Goal: Task Accomplishment & Management: Manage account settings

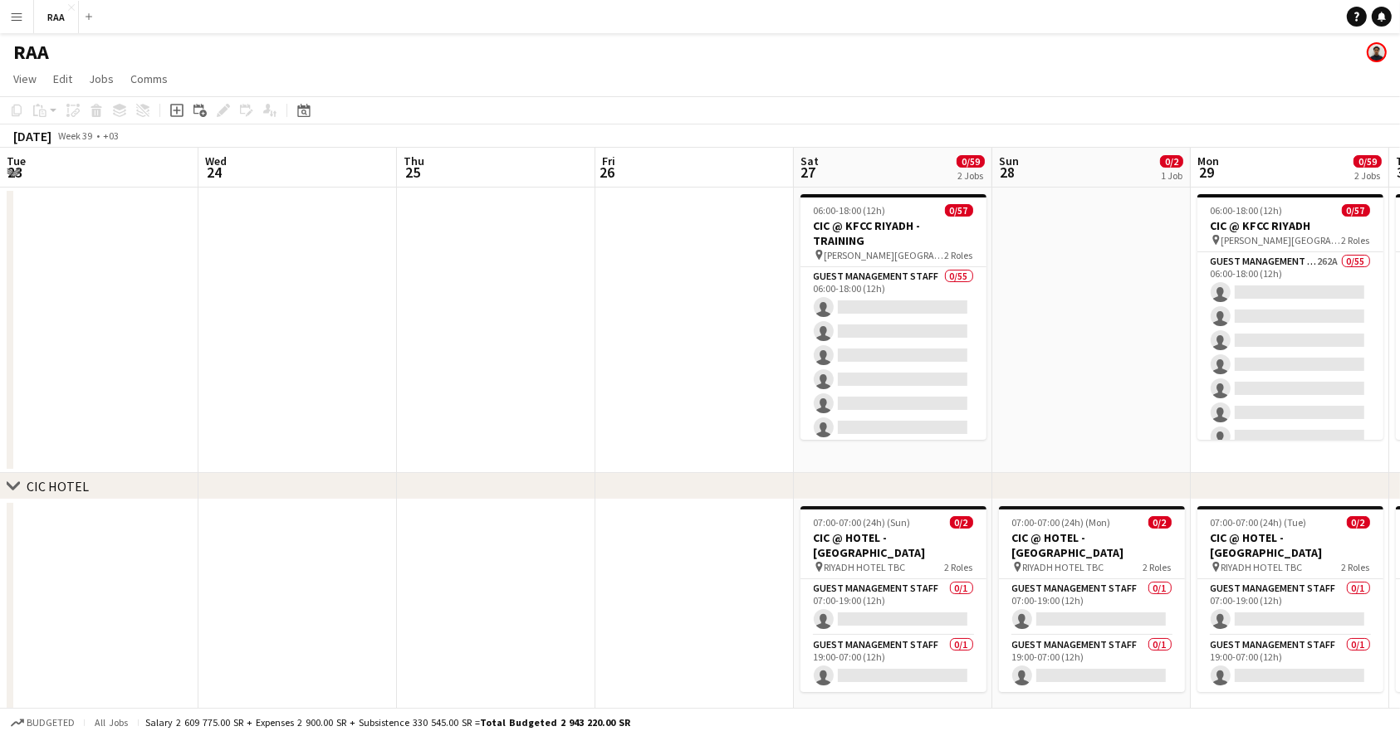
scroll to position [0, 452]
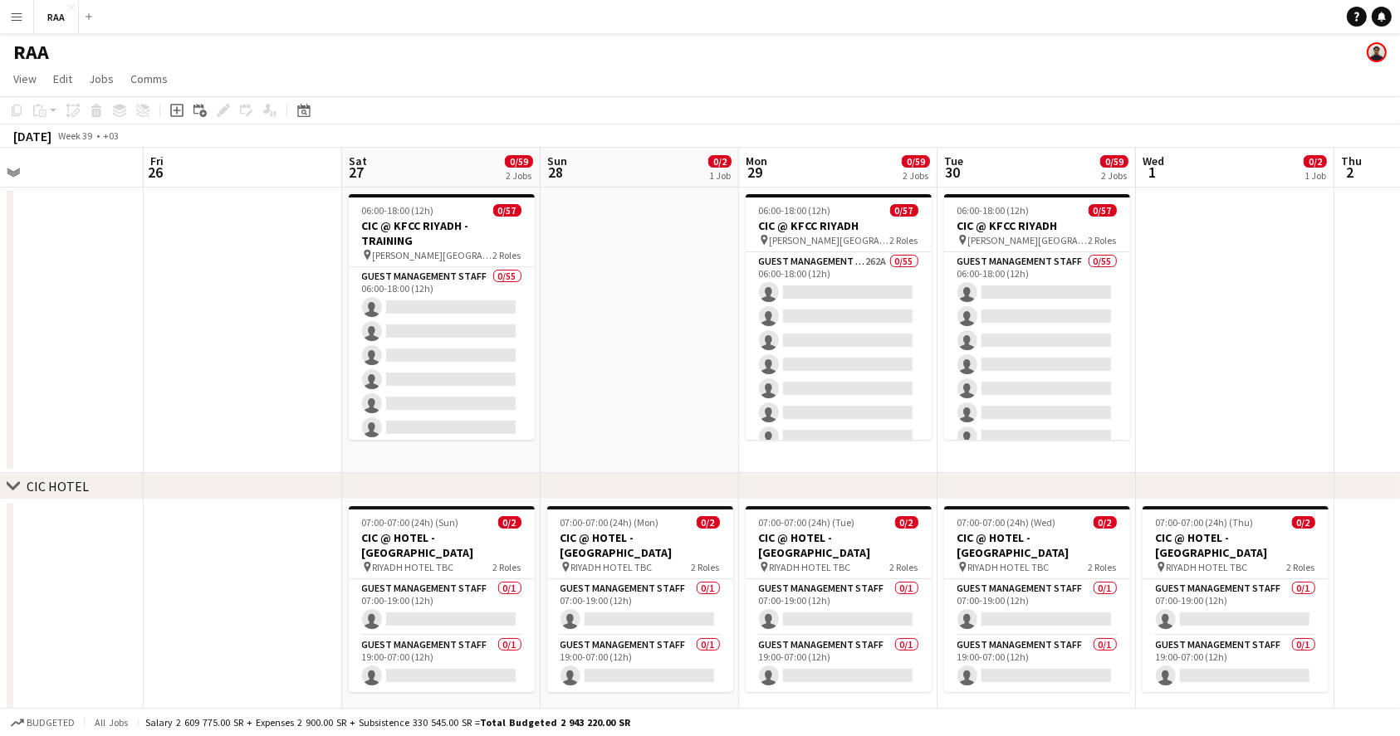
click at [11, 23] on button "Menu" at bounding box center [16, 16] width 33 height 33
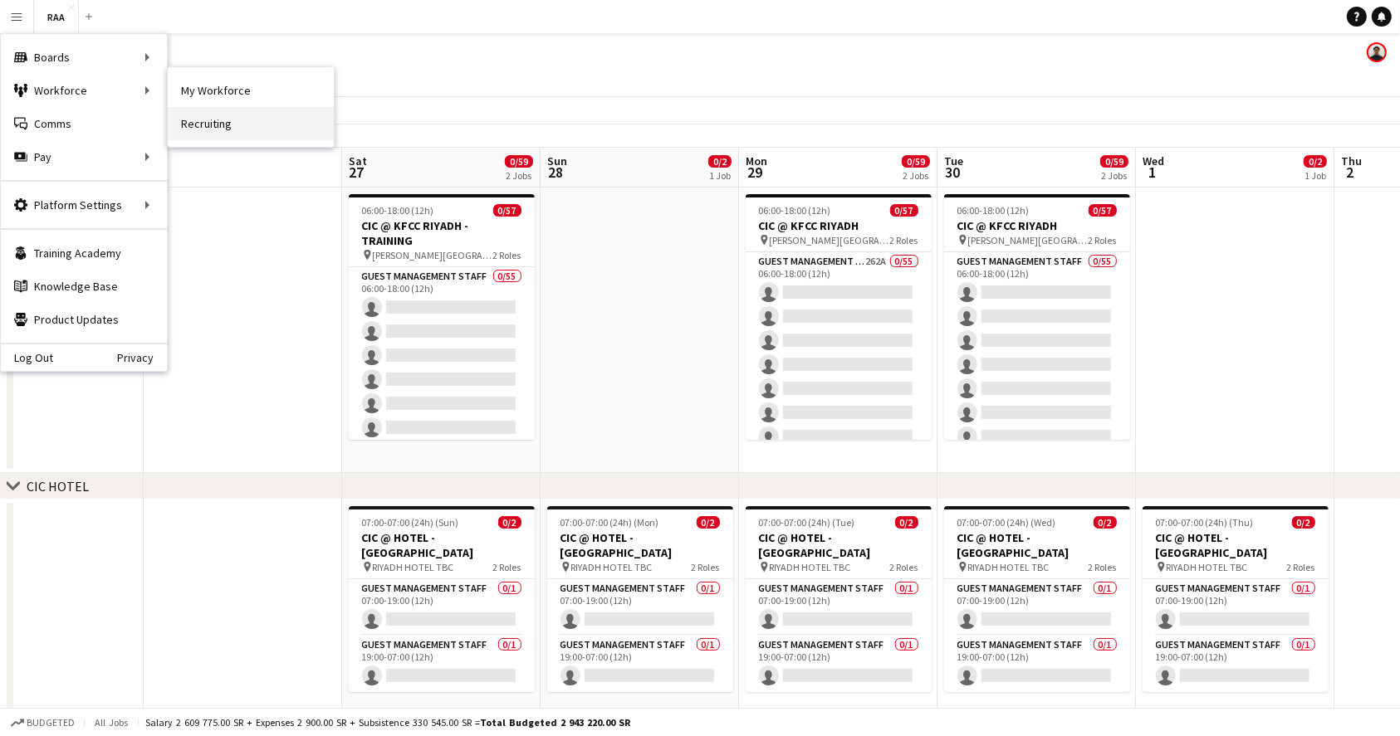
click at [216, 128] on link "Recruiting" at bounding box center [251, 123] width 166 height 33
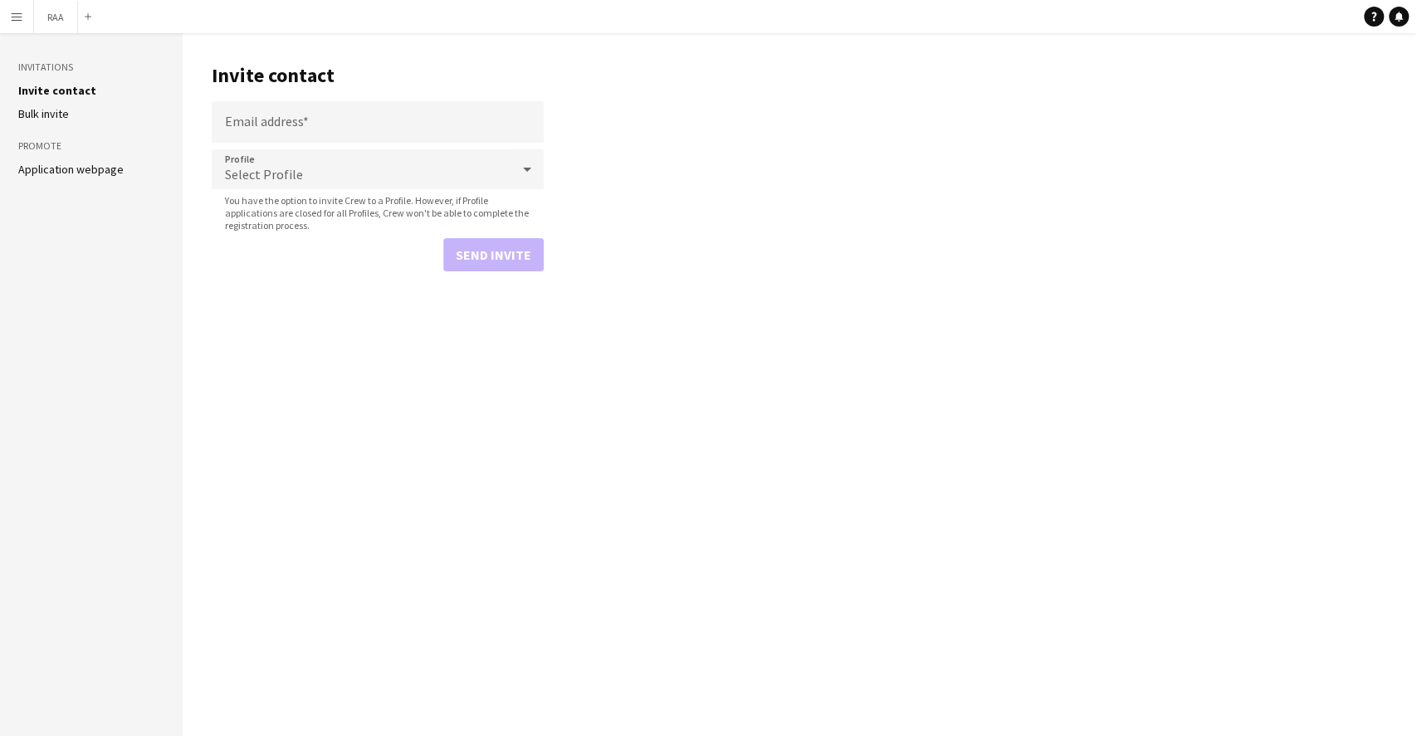
click at [95, 176] on li "Application webpage" at bounding box center [91, 169] width 146 height 15
click at [106, 159] on aside "Invitations Invite contact Bulk invite Promote Application webpage" at bounding box center [91, 384] width 183 height 703
click at [103, 166] on link "Application webpage" at bounding box center [70, 169] width 105 height 15
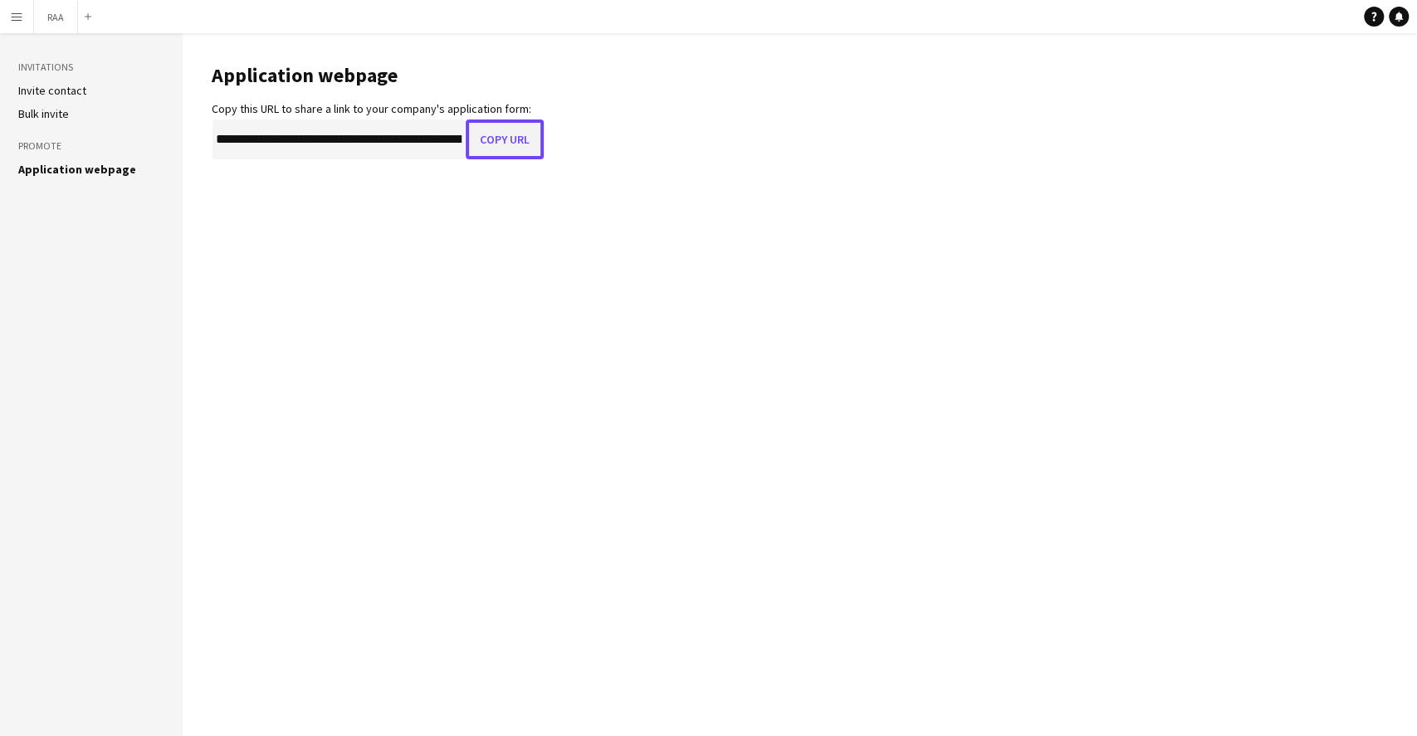
click at [491, 139] on button "Copy URL" at bounding box center [505, 140] width 78 height 40
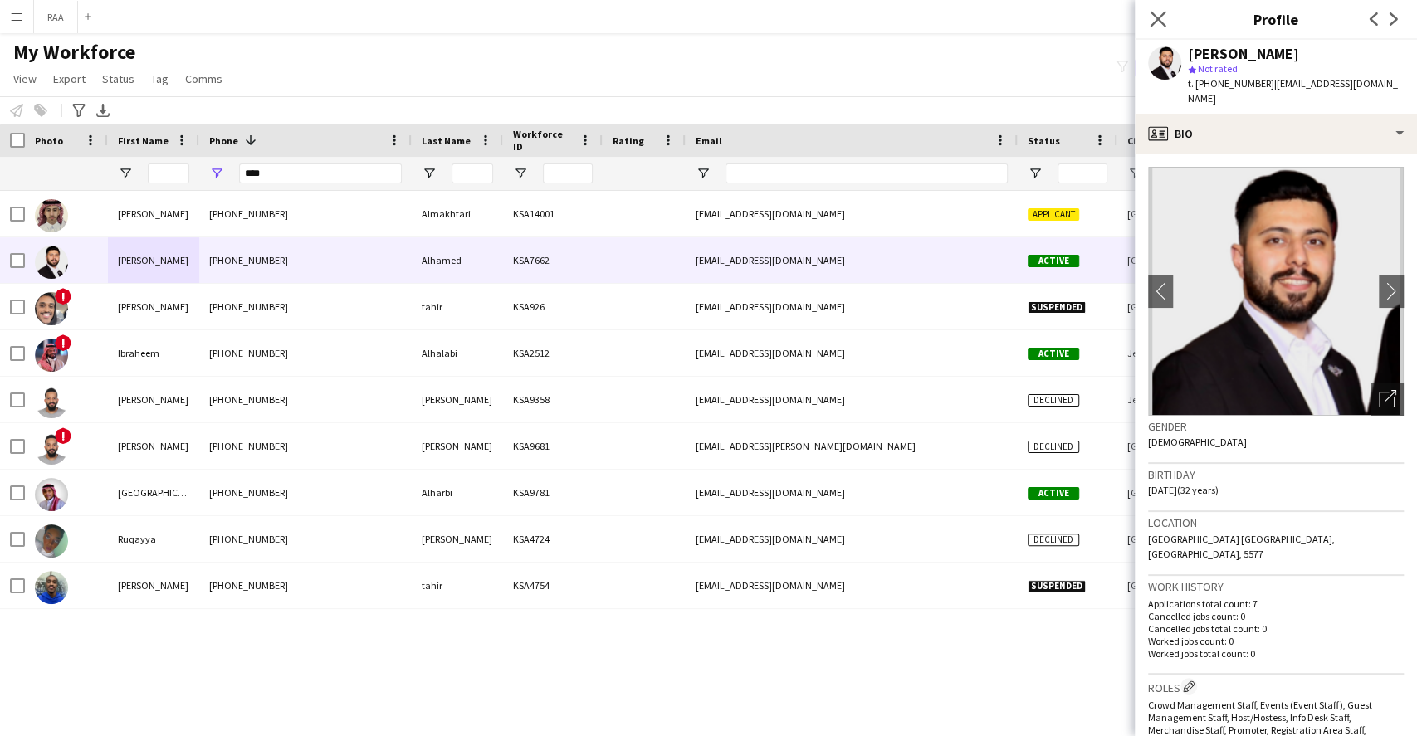
click at [1163, 29] on app-icon "Close pop-in" at bounding box center [1158, 19] width 24 height 24
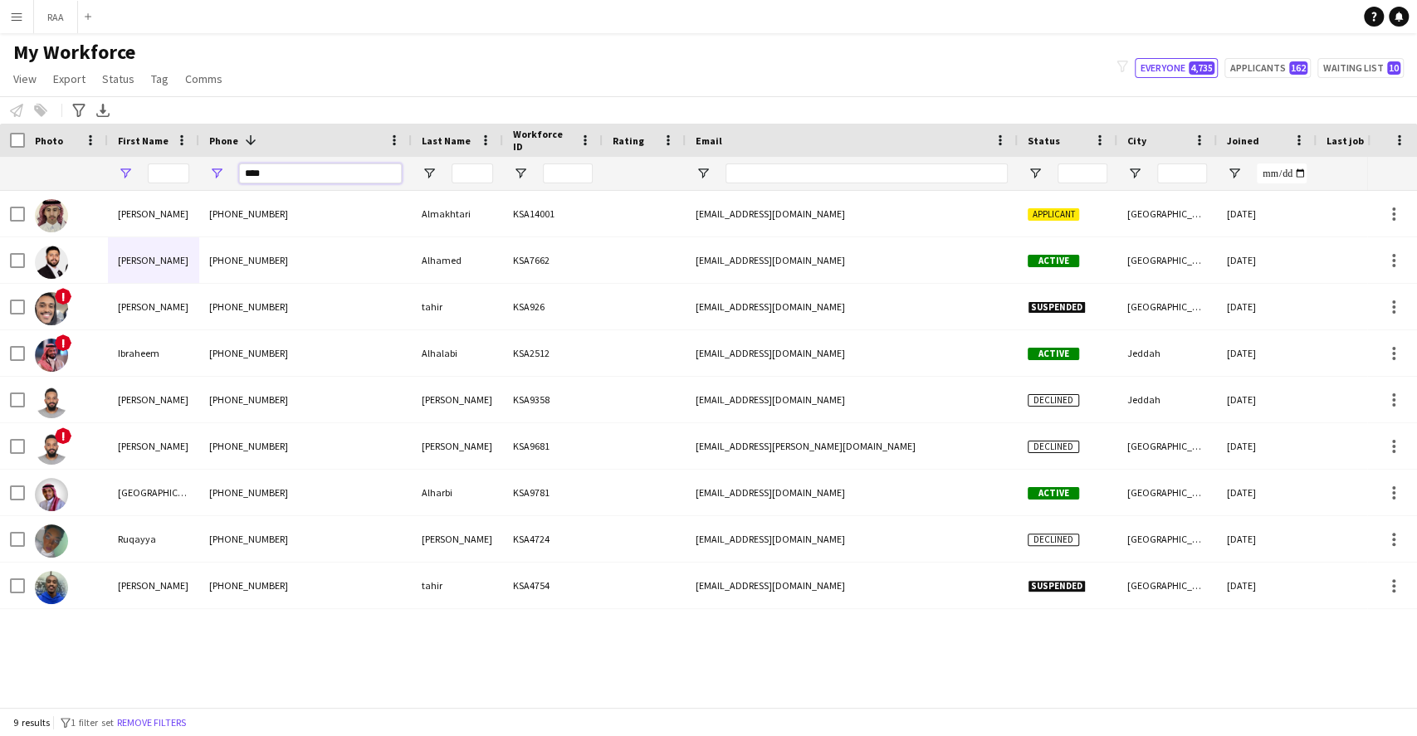
drag, startPoint x: 279, startPoint y: 173, endPoint x: 120, endPoint y: 172, distance: 159.4
click at [120, 172] on div at bounding box center [900, 173] width 1800 height 33
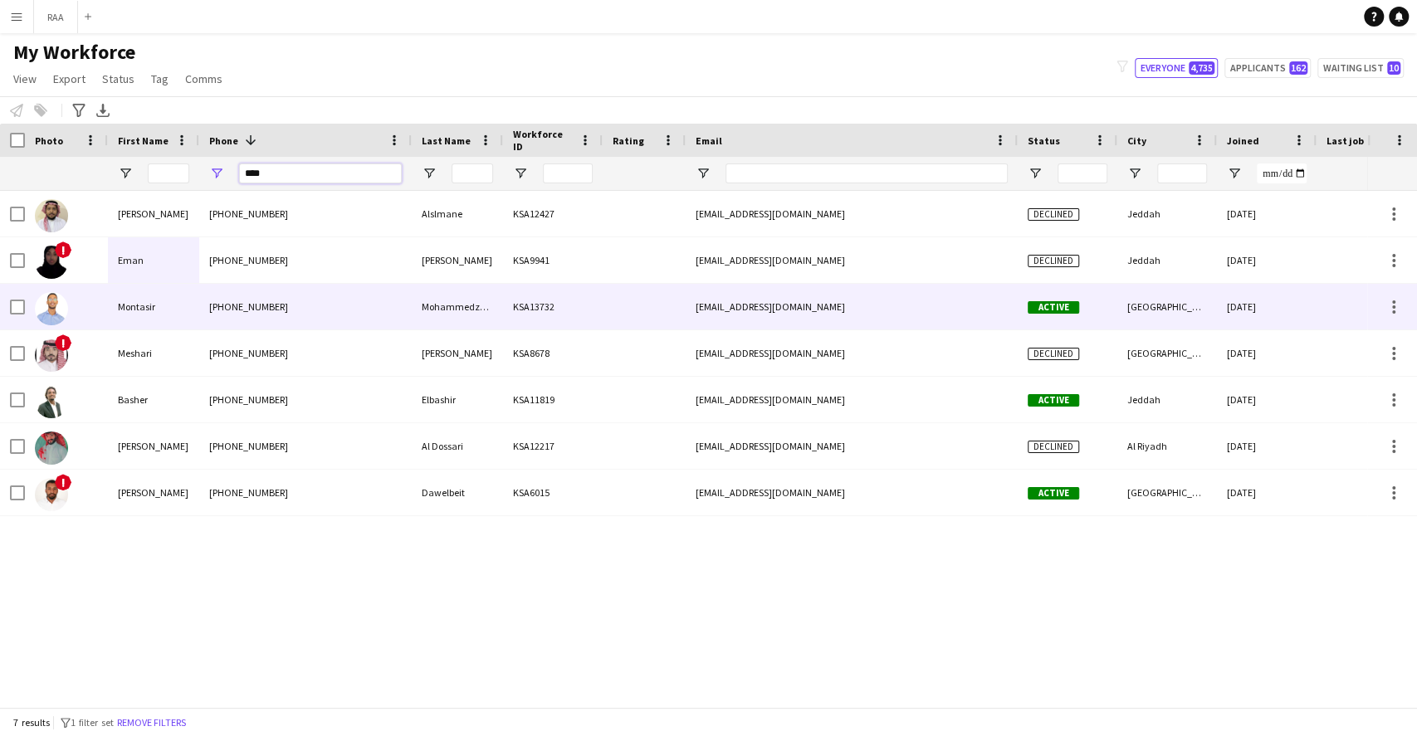
type input "****"
click at [152, 321] on div "Montasir" at bounding box center [153, 307] width 91 height 46
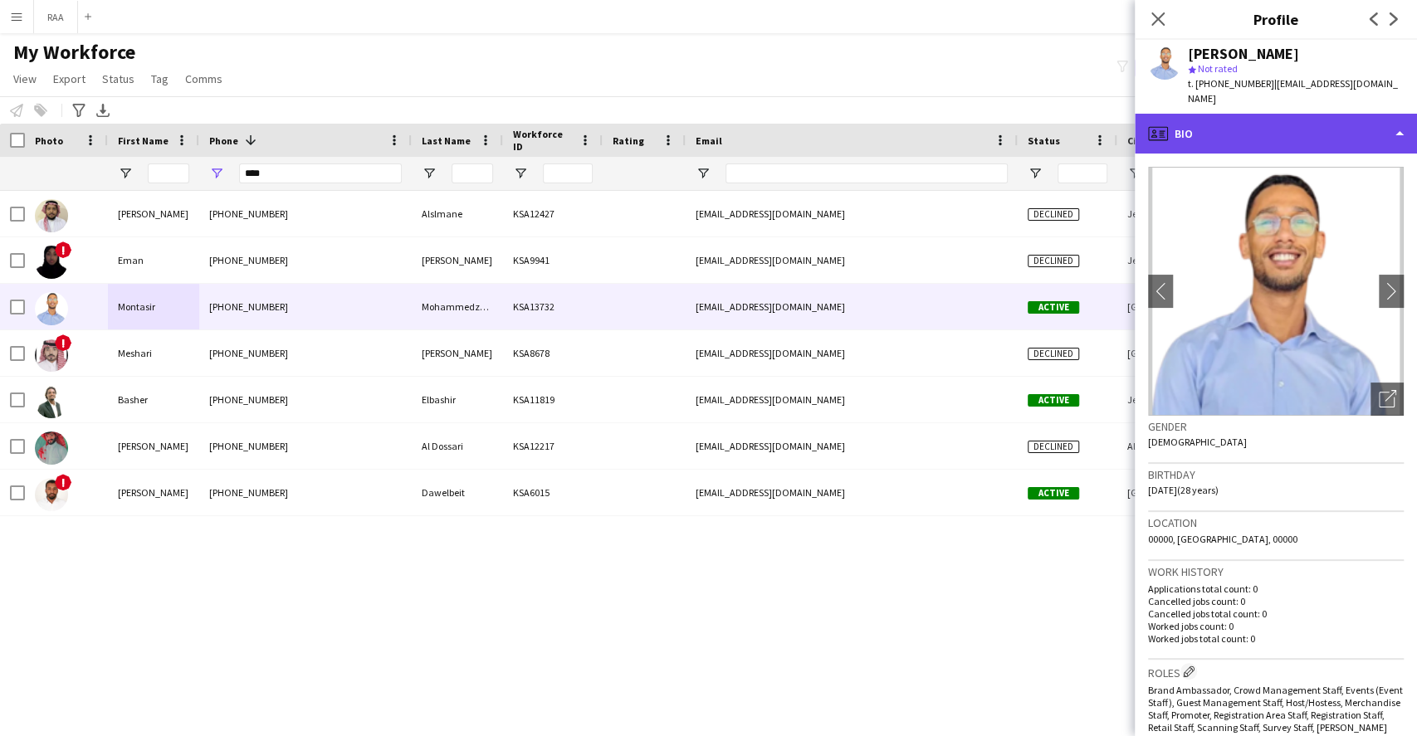
click at [1286, 114] on div "profile Bio" at bounding box center [1276, 134] width 282 height 40
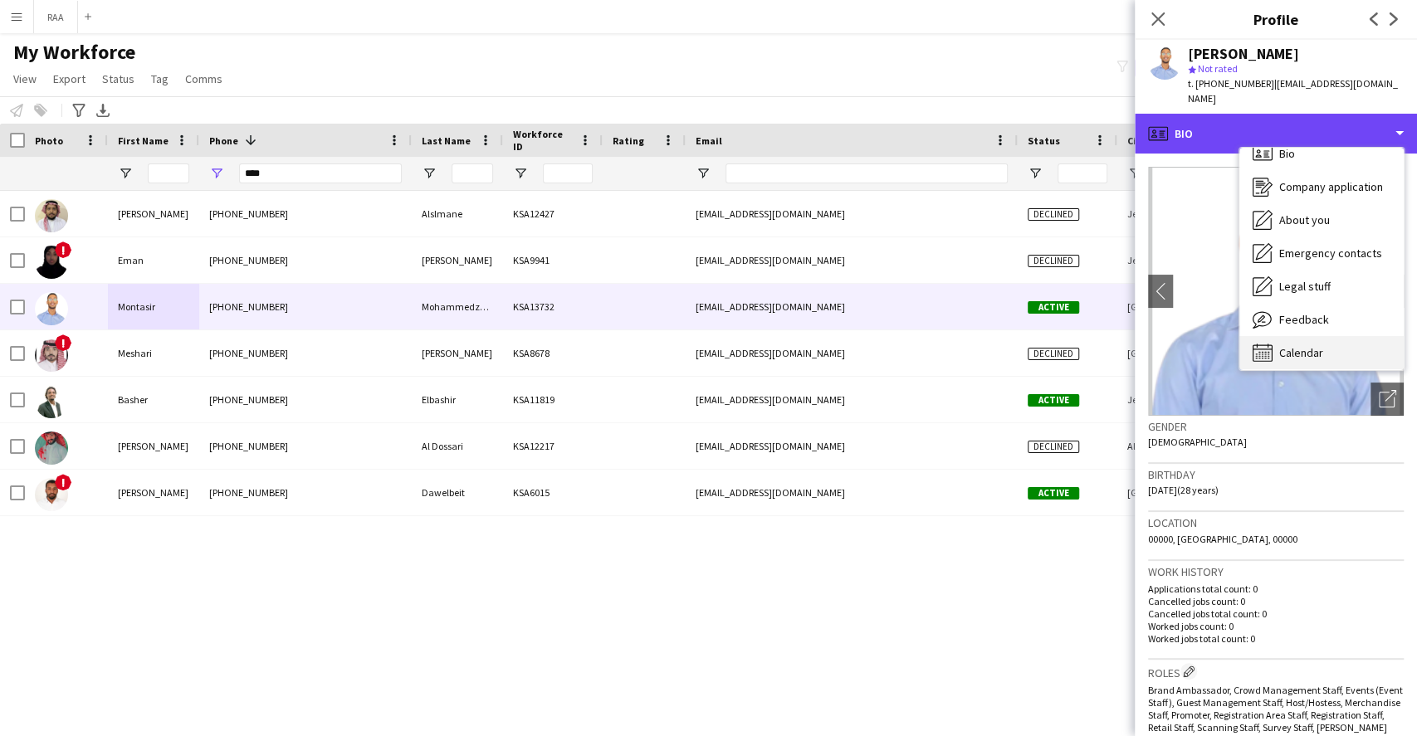
scroll to position [22, 0]
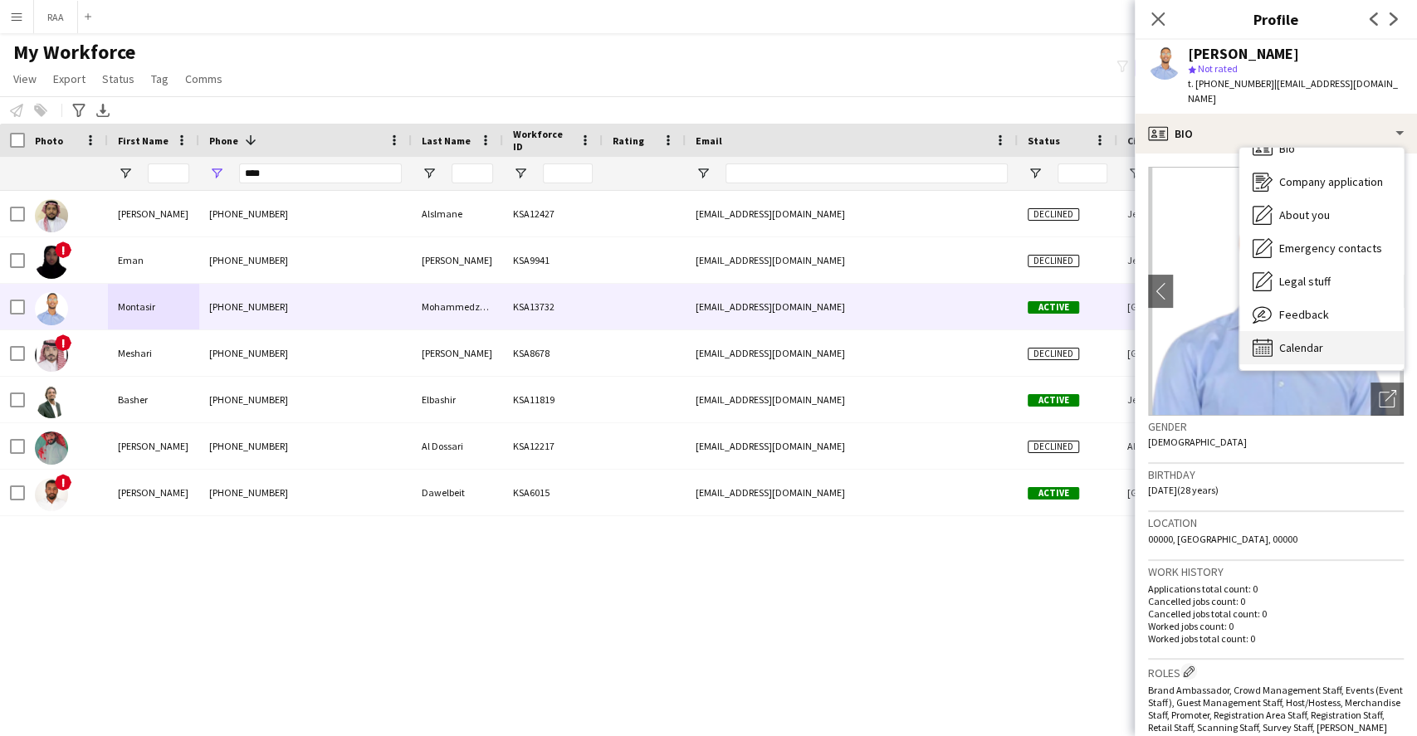
click at [1322, 348] on div "Calendar Calendar" at bounding box center [1321, 347] width 164 height 33
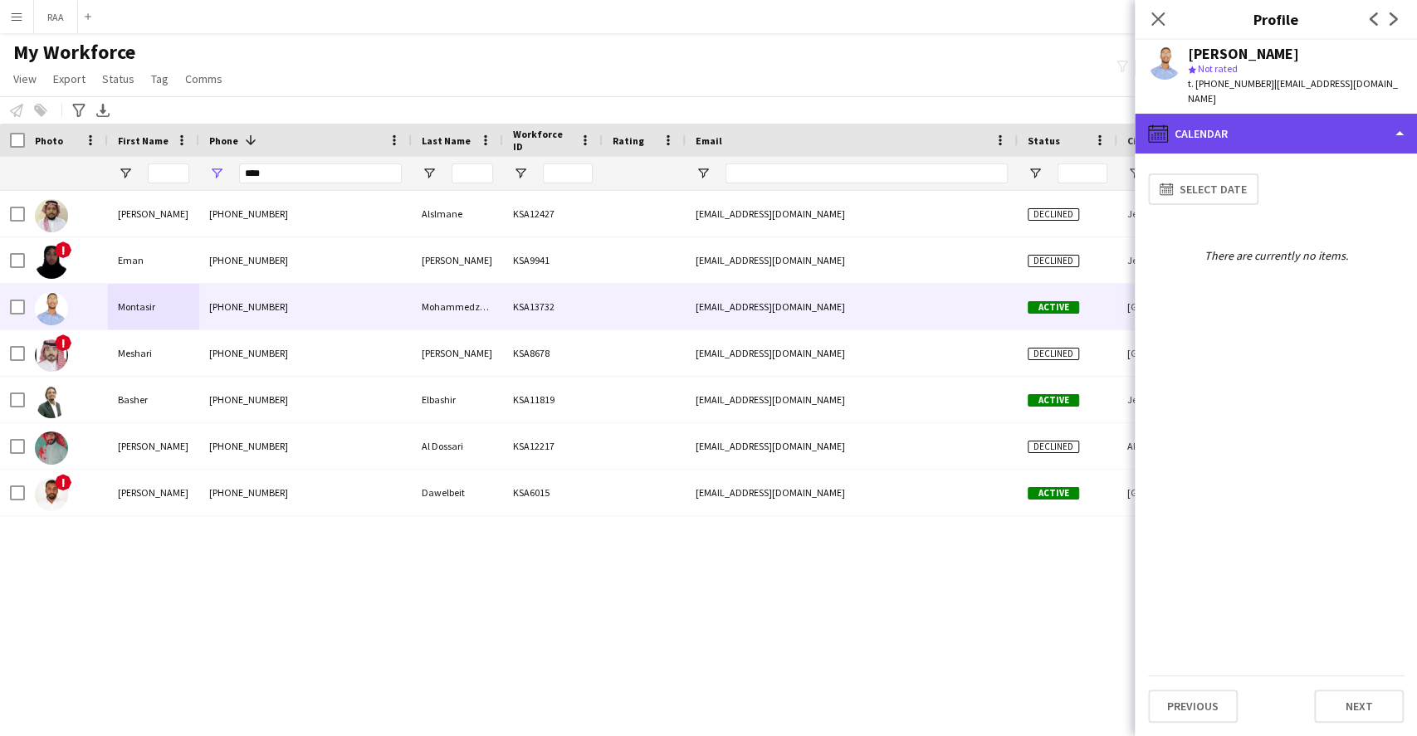
click at [1275, 120] on div "calendar-full Calendar" at bounding box center [1276, 134] width 282 height 40
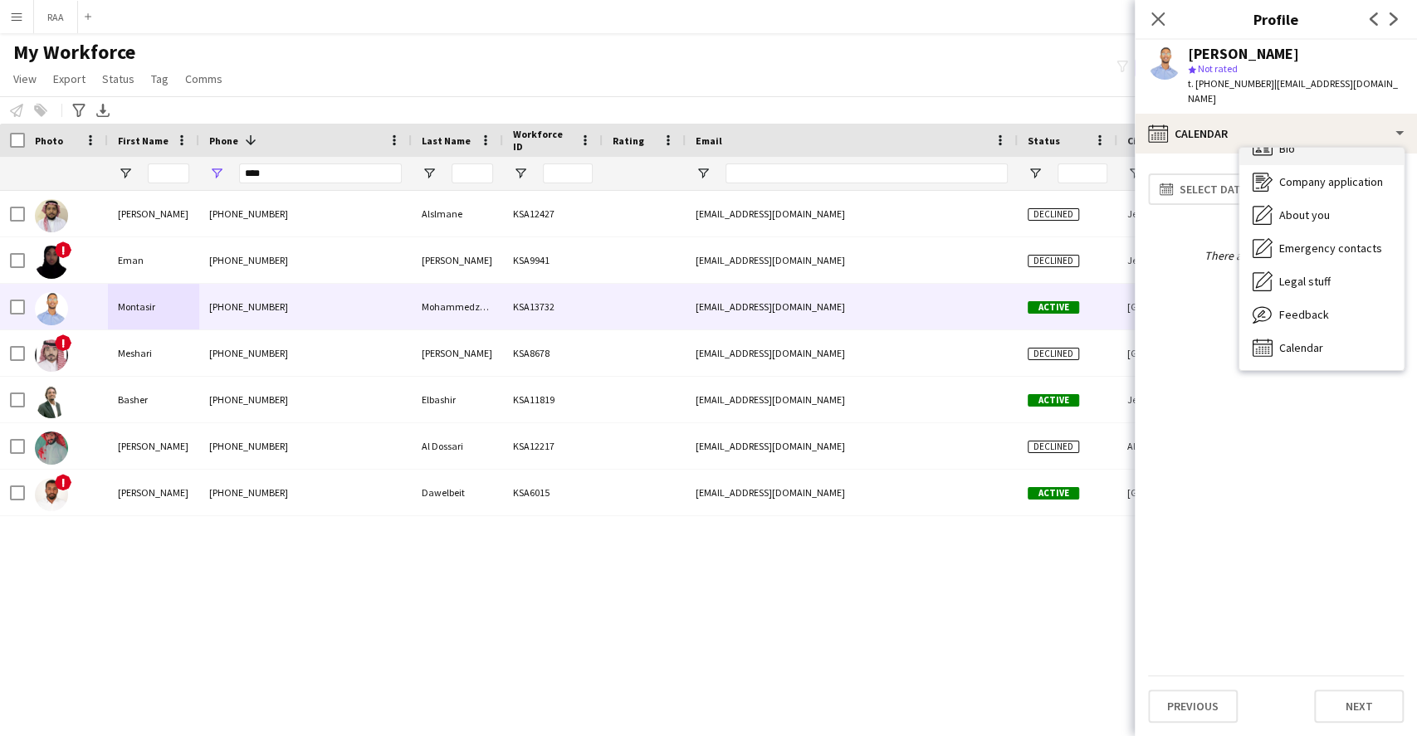
click at [1283, 147] on div "Bio Bio" at bounding box center [1321, 148] width 164 height 33
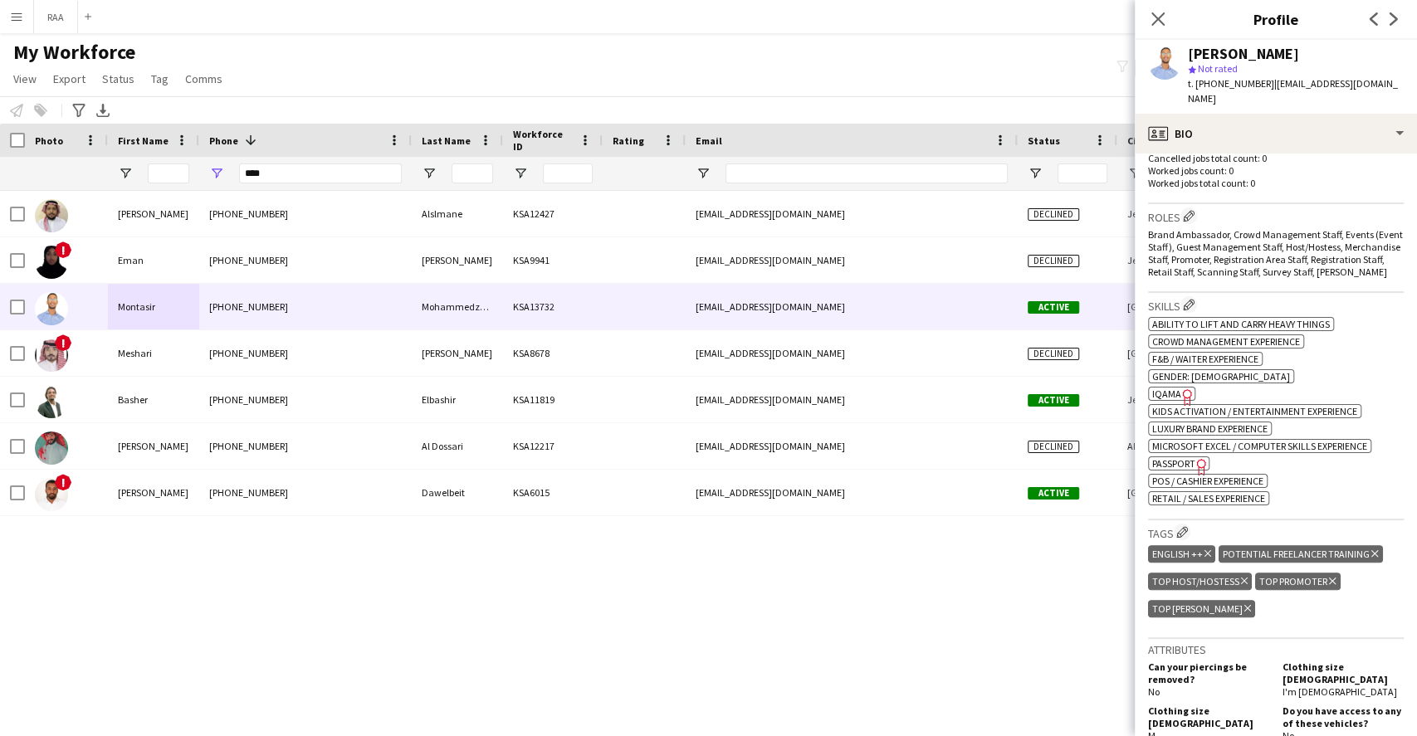
scroll to position [553, 0]
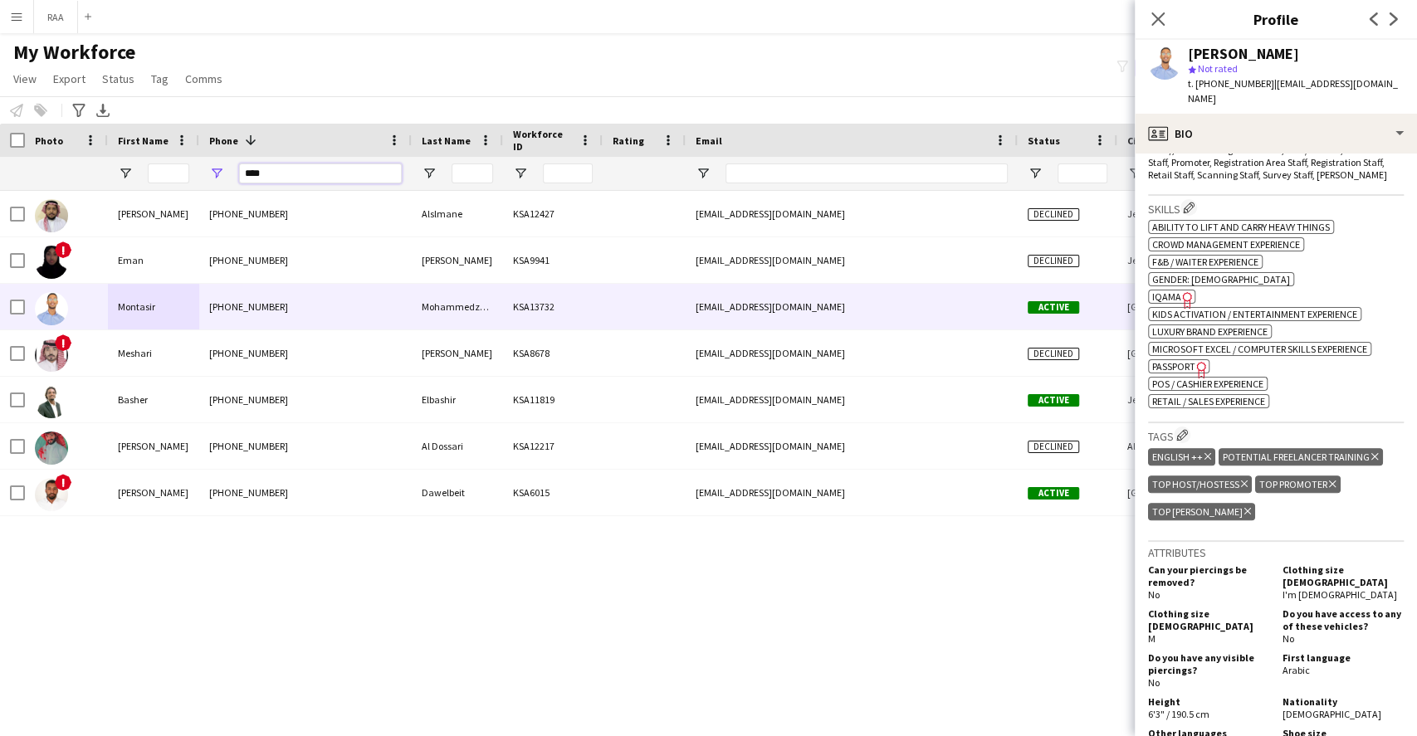
drag, startPoint x: 282, startPoint y: 176, endPoint x: 138, endPoint y: 168, distance: 144.7
click at [138, 168] on div at bounding box center [900, 173] width 1800 height 33
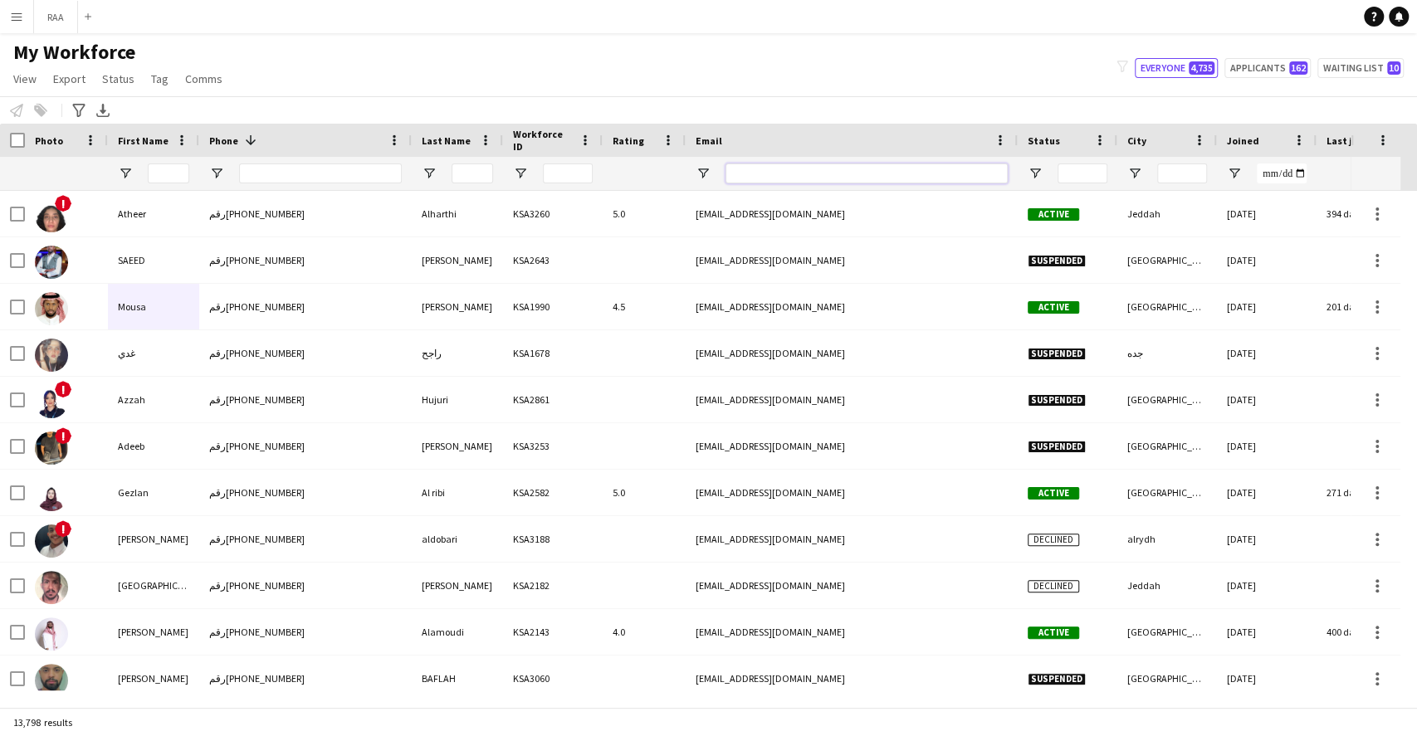
click at [779, 176] on input "Email Filter Input" at bounding box center [867, 174] width 282 height 20
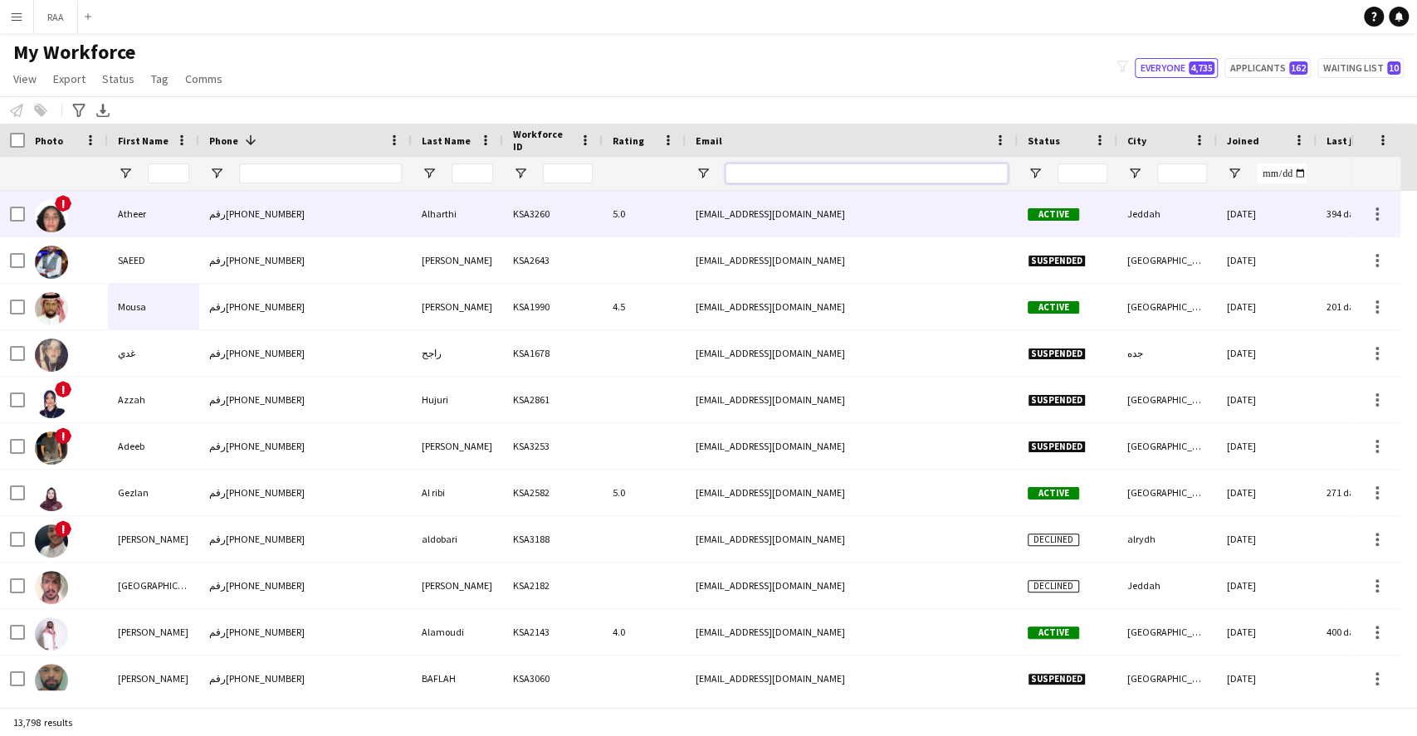
paste input "**********"
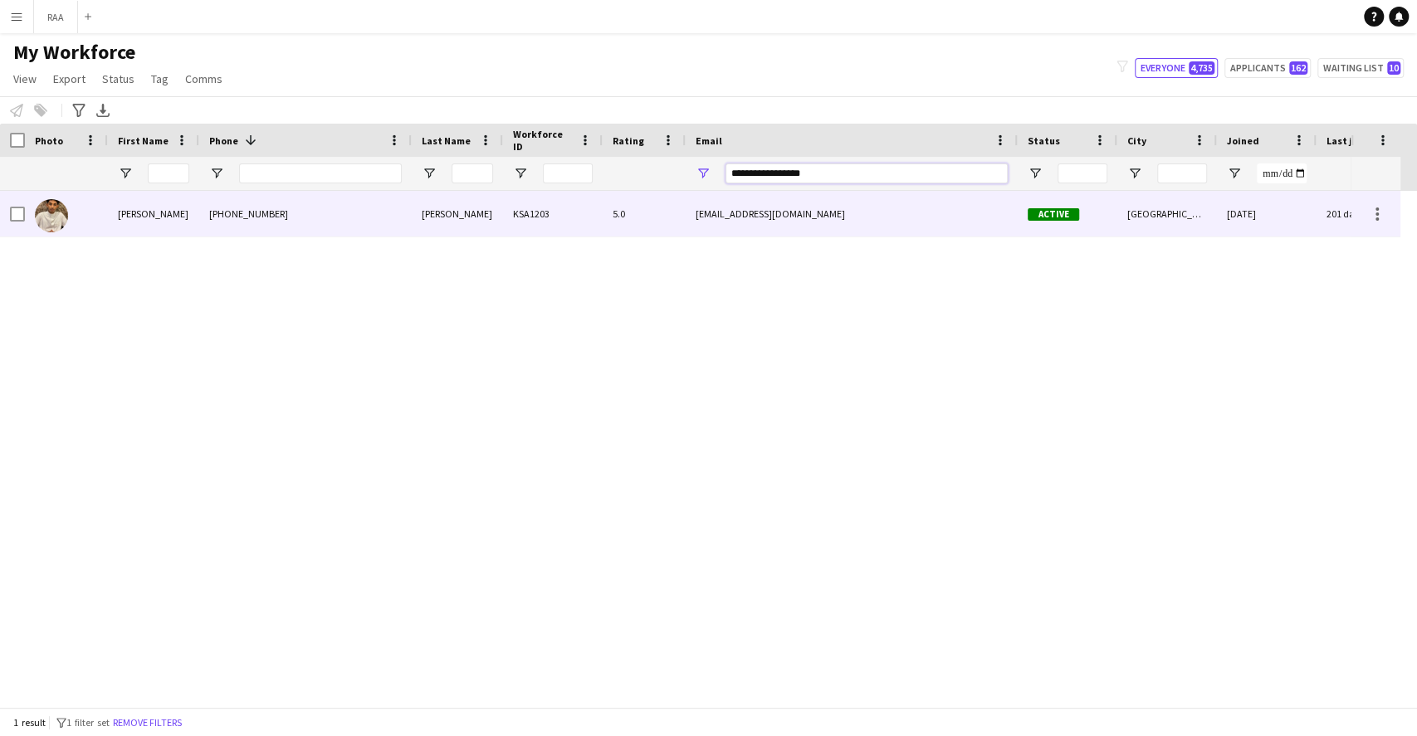
type input "**********"
click at [300, 221] on div "[PHONE_NUMBER]" at bounding box center [305, 214] width 213 height 46
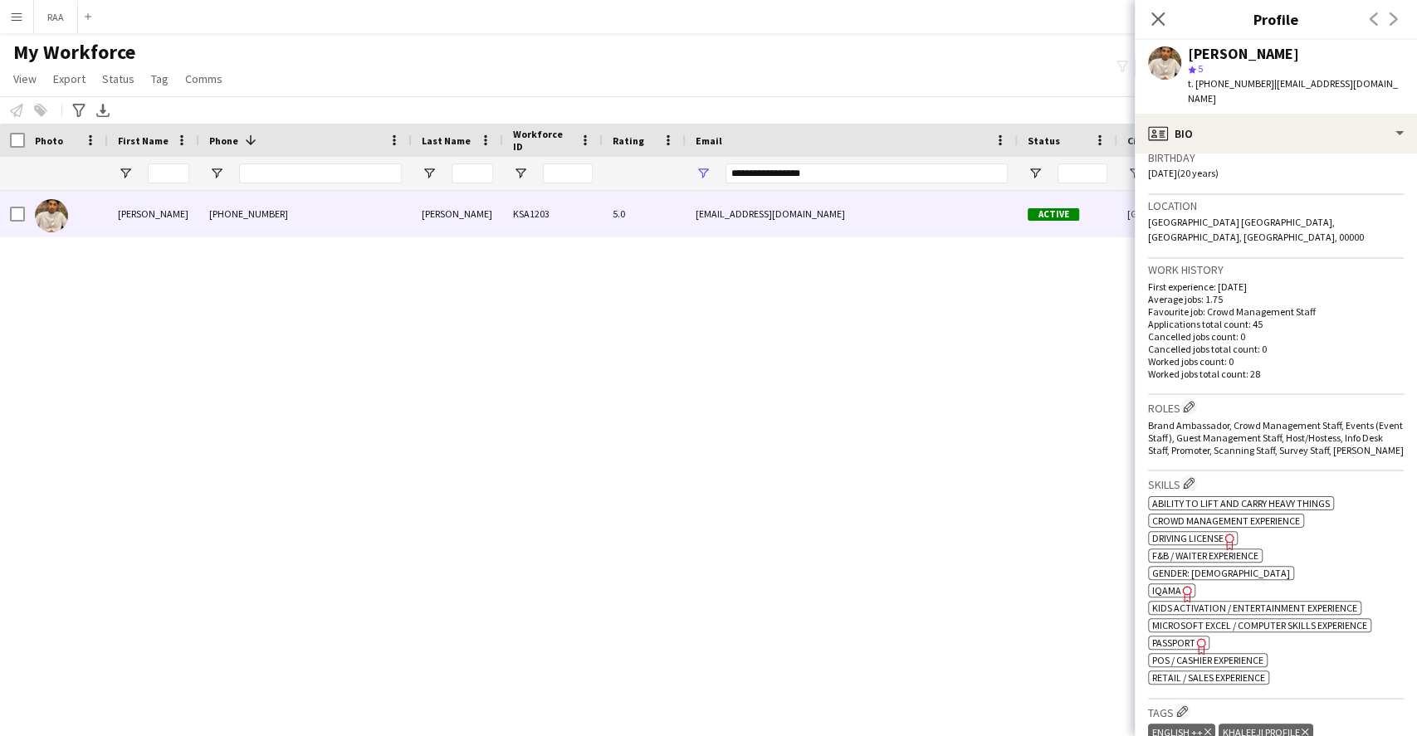
scroll to position [0, 0]
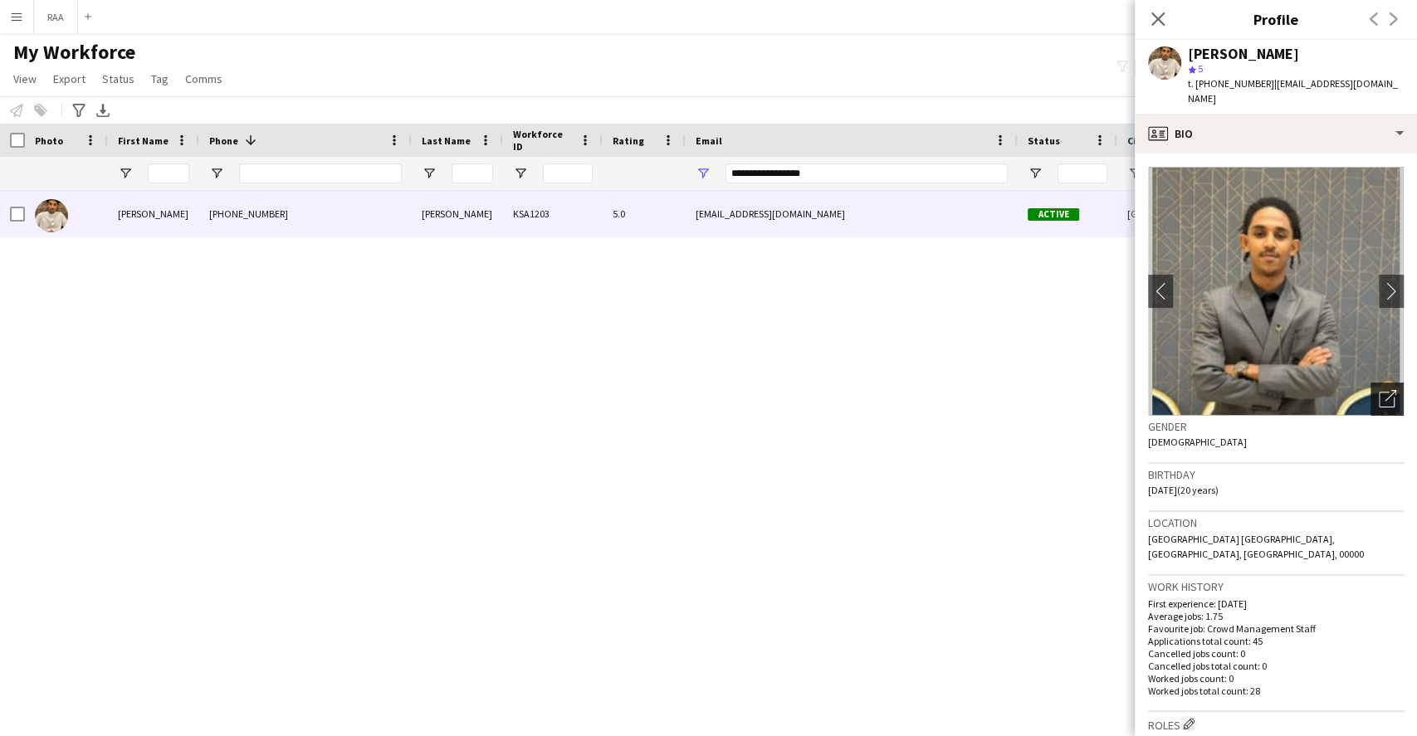
click at [1370, 383] on div "Open photos pop-in" at bounding box center [1386, 399] width 33 height 33
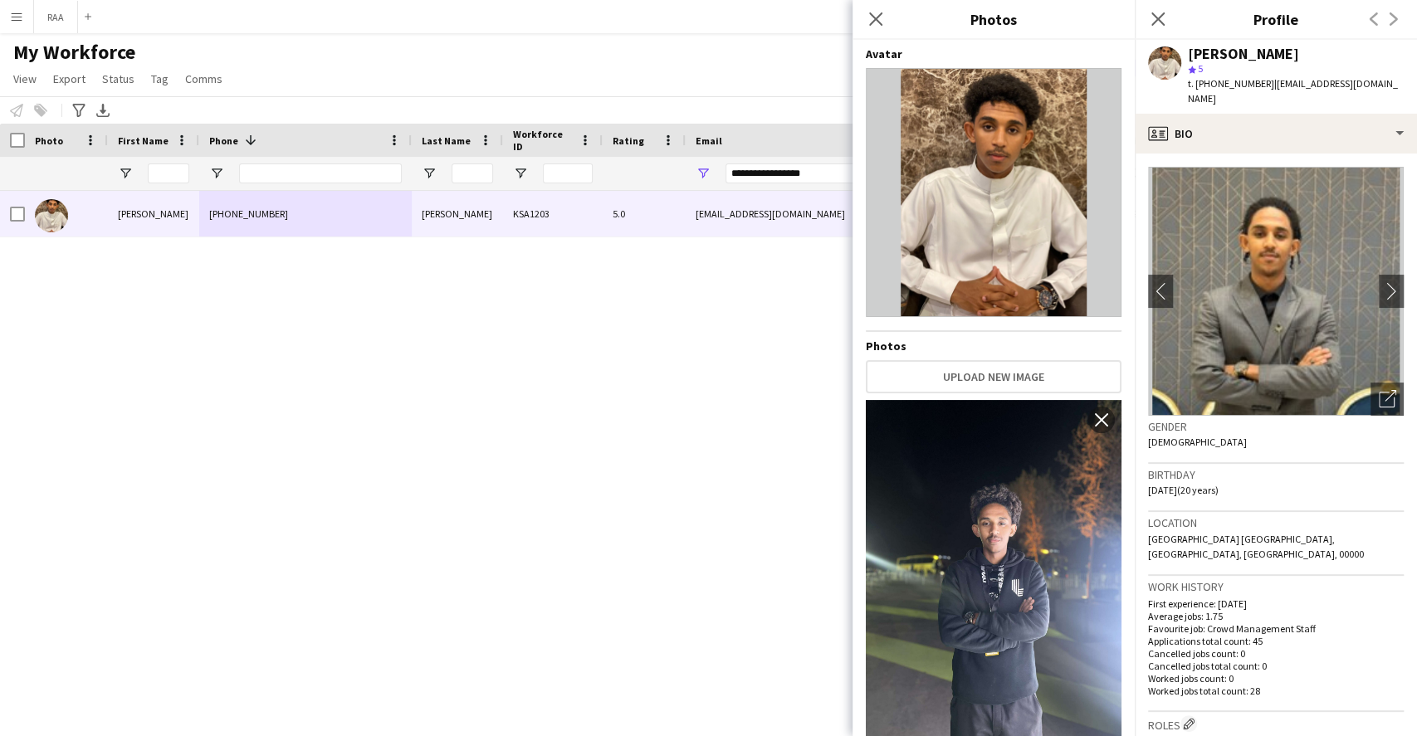
click at [1250, 515] on h3 "Location" at bounding box center [1276, 522] width 256 height 15
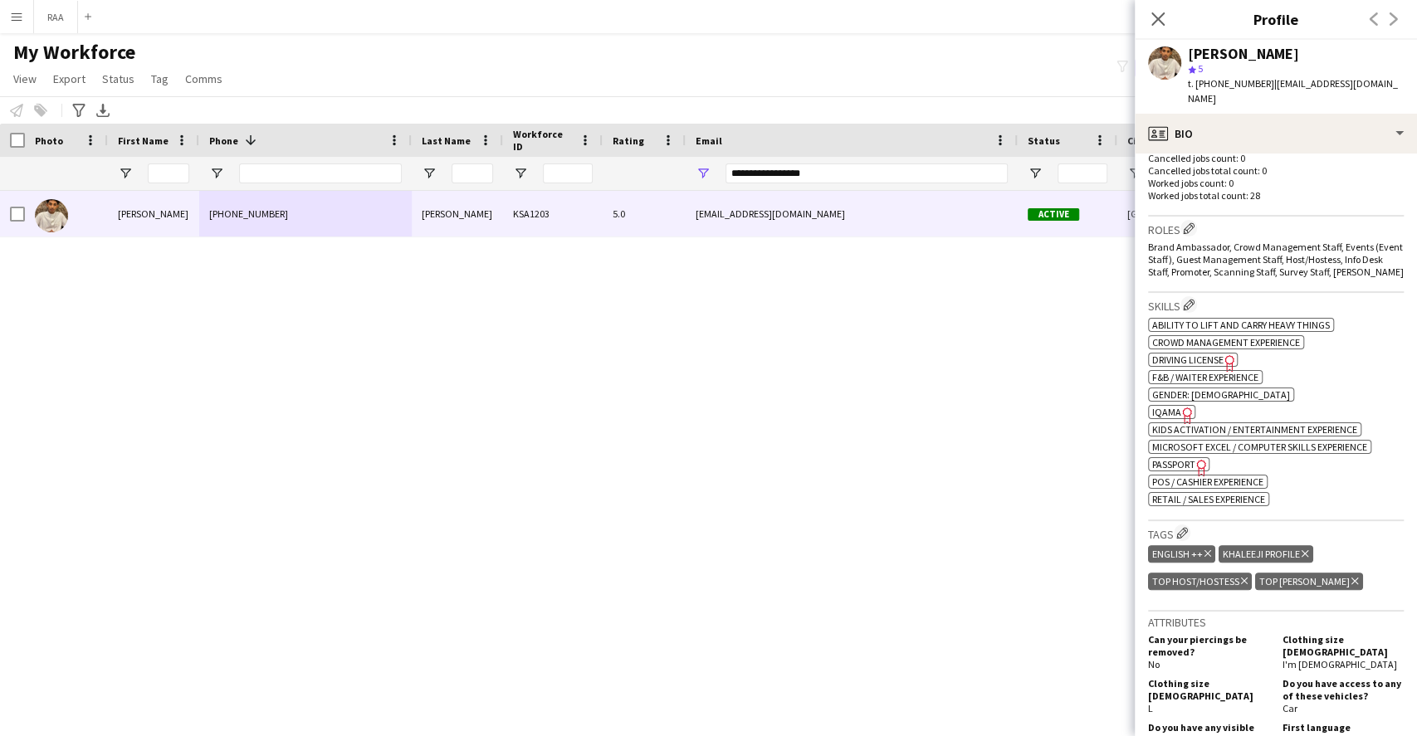
scroll to position [774, 0]
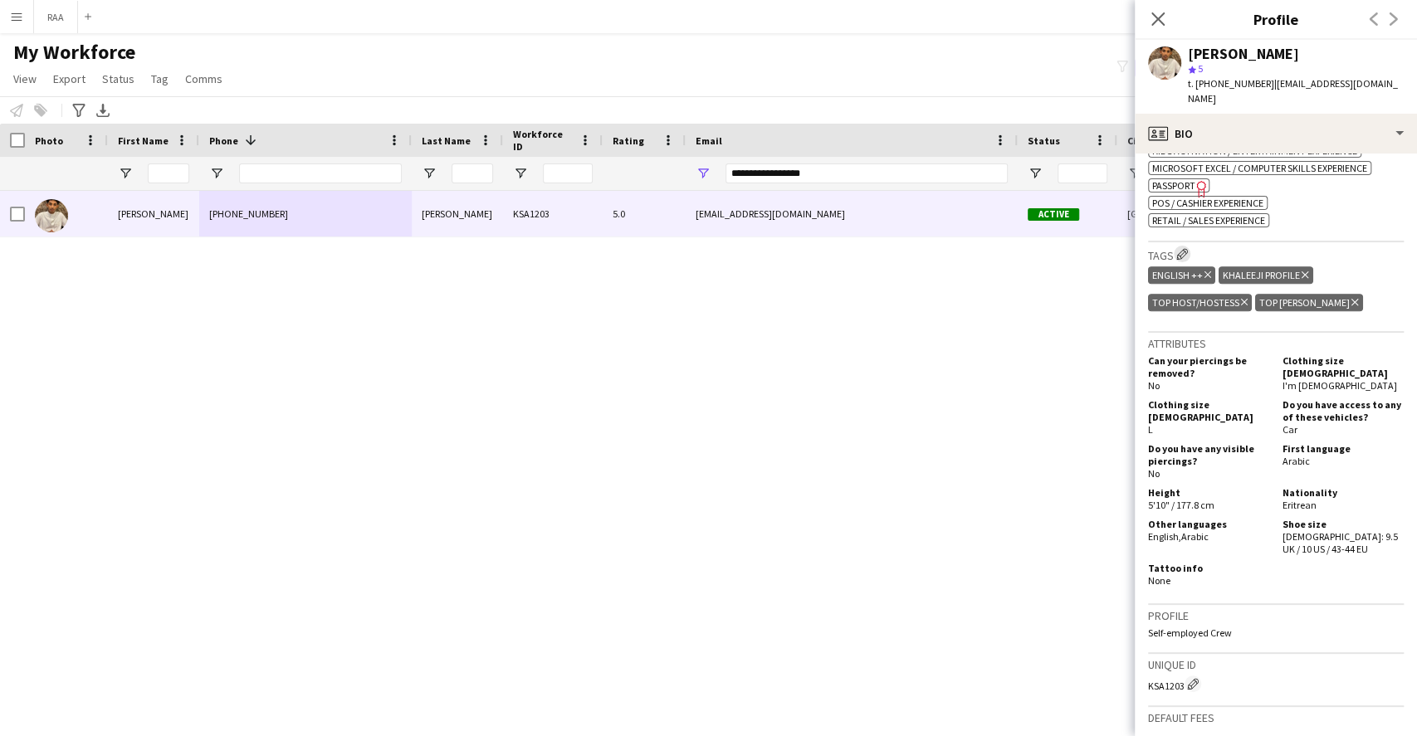
click at [1182, 248] on app-icon "Edit crew company tags" at bounding box center [1182, 254] width 12 height 12
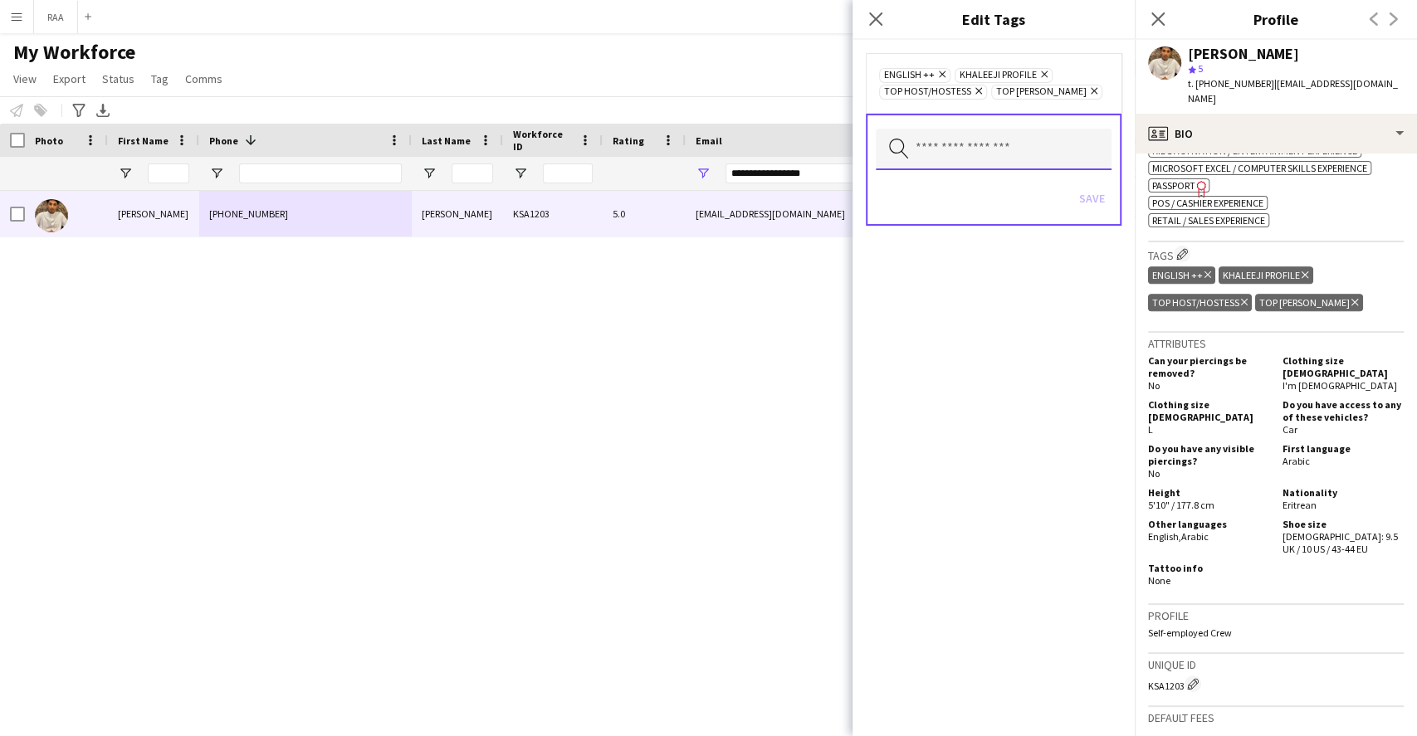
click at [1049, 139] on input "text" at bounding box center [994, 150] width 236 height 42
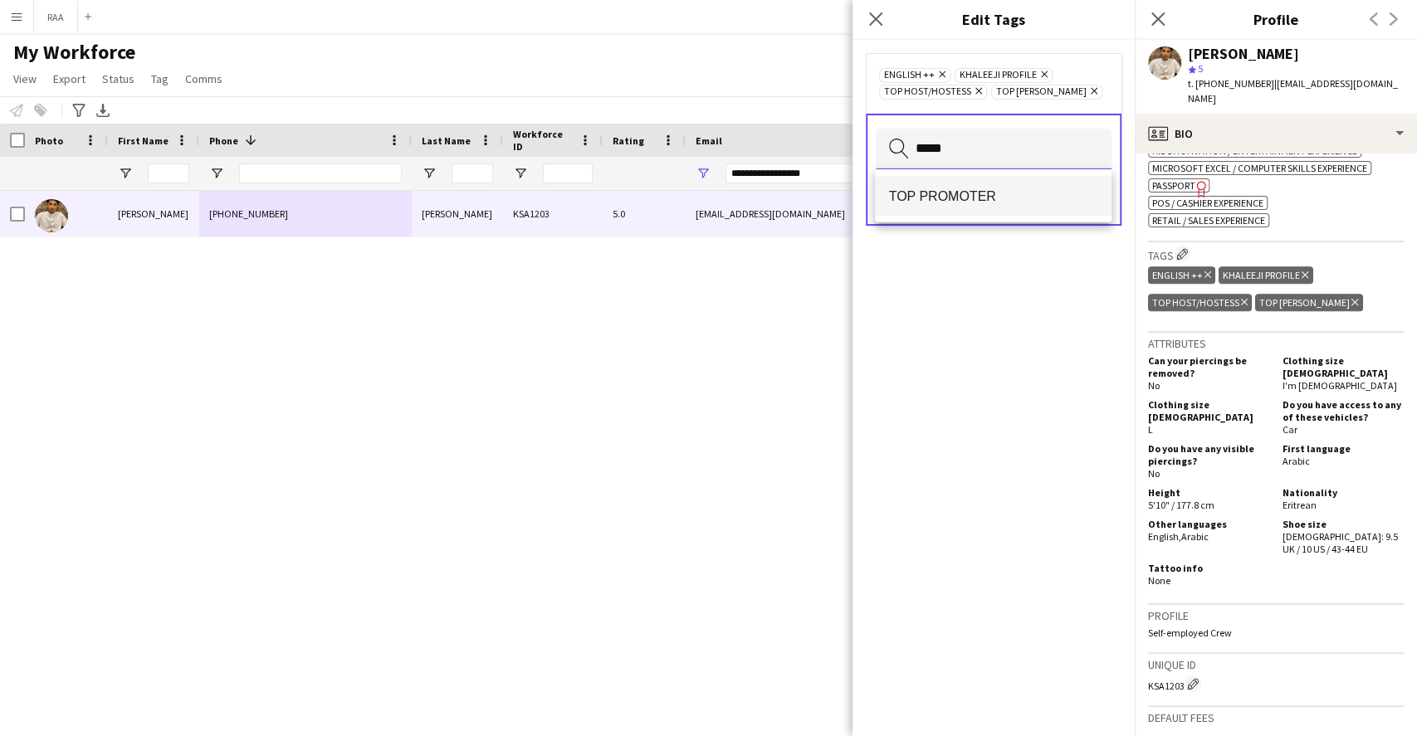
type input "*****"
click at [1032, 189] on span "TOP PROMOTER" at bounding box center [992, 196] width 209 height 16
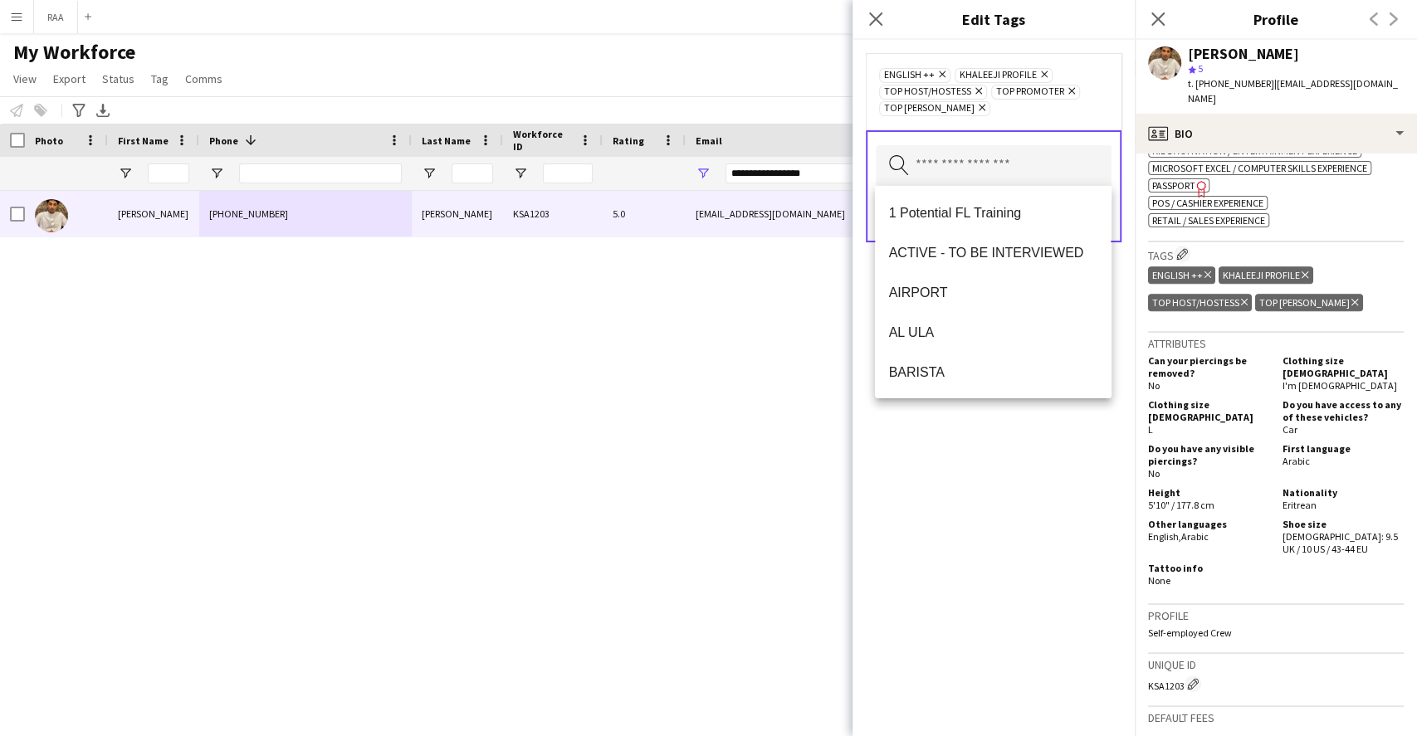
click at [1007, 459] on div "ENGLISH ++ Remove KHALEEJI PROFILE Remove TOP HOST/HOSTESS Remove TOP PROMOTER …" at bounding box center [994, 388] width 282 height 696
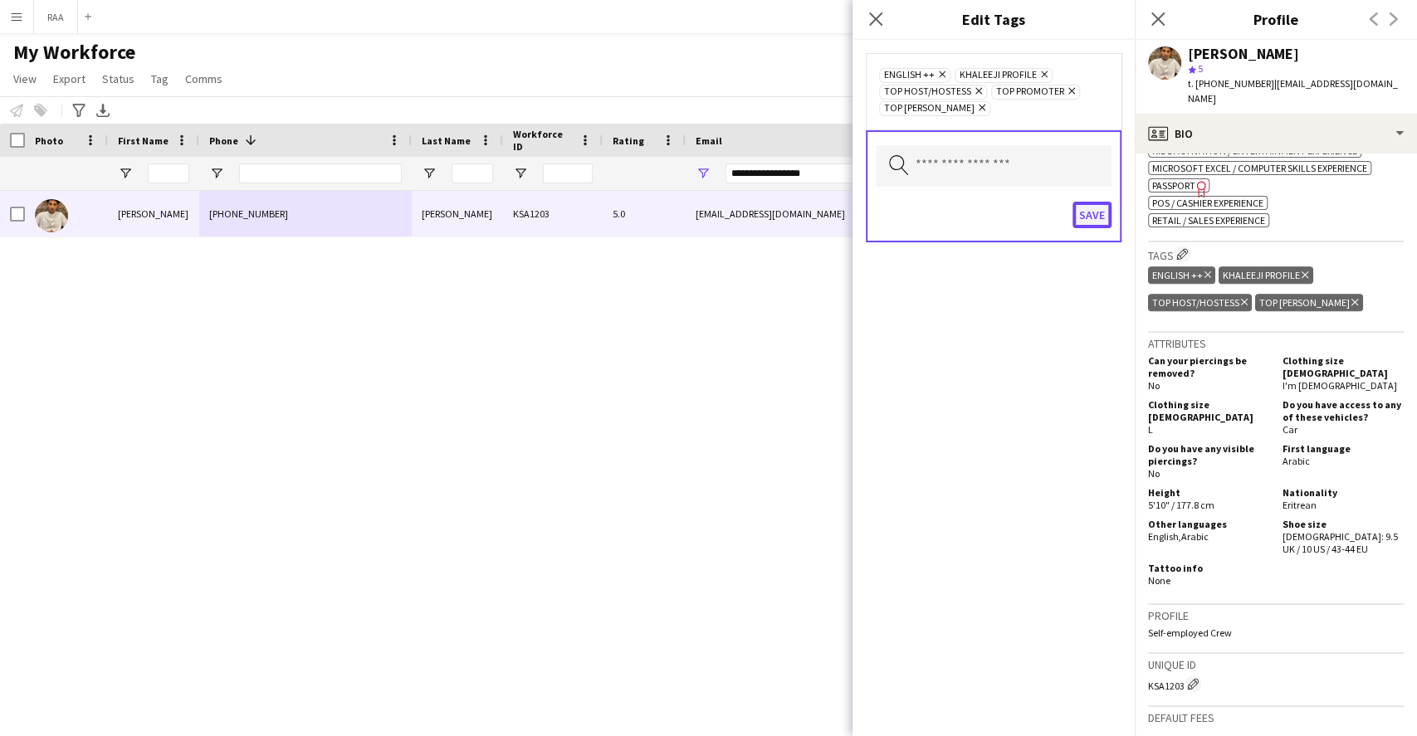
click at [1077, 217] on button "Save" at bounding box center [1091, 215] width 39 height 27
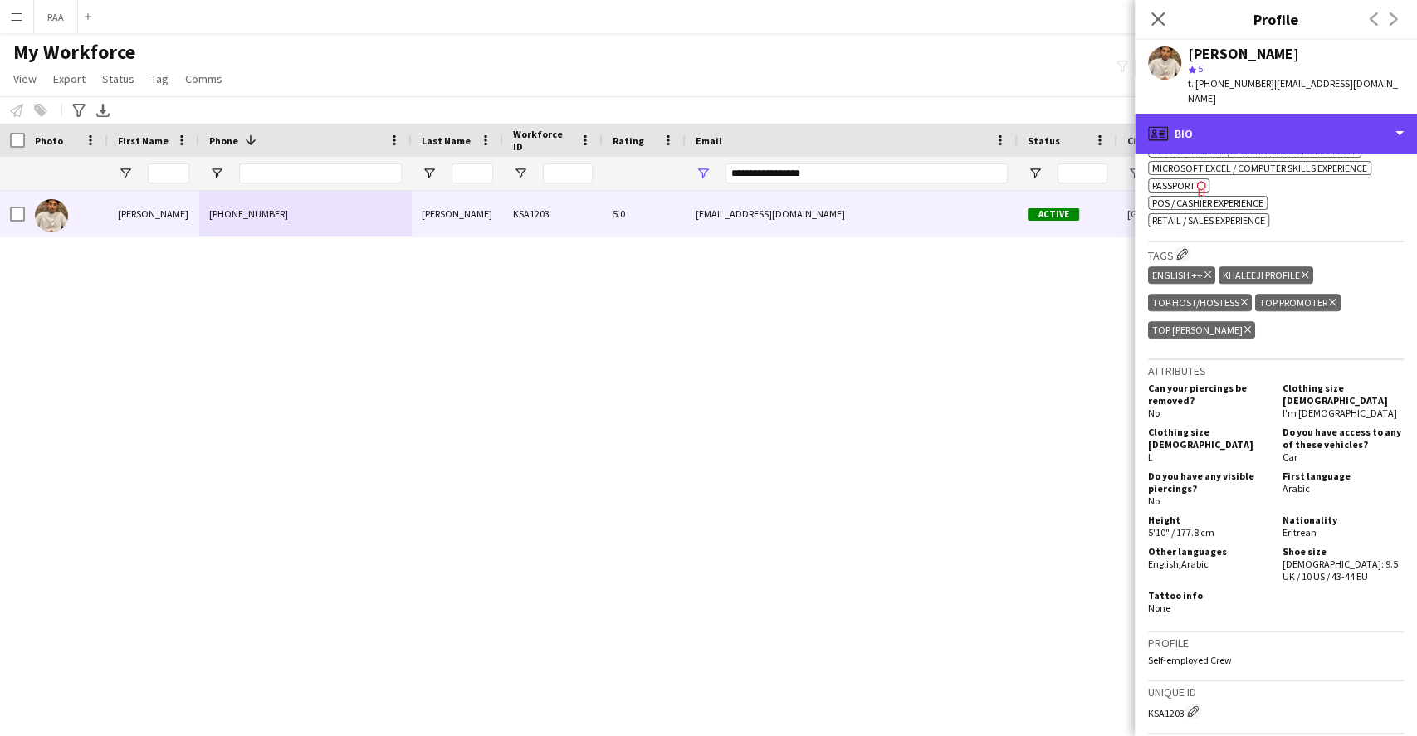
drag, startPoint x: 1361, startPoint y: 106, endPoint x: 1341, endPoint y: 183, distance: 79.9
click at [1361, 114] on div "profile Bio" at bounding box center [1276, 134] width 282 height 40
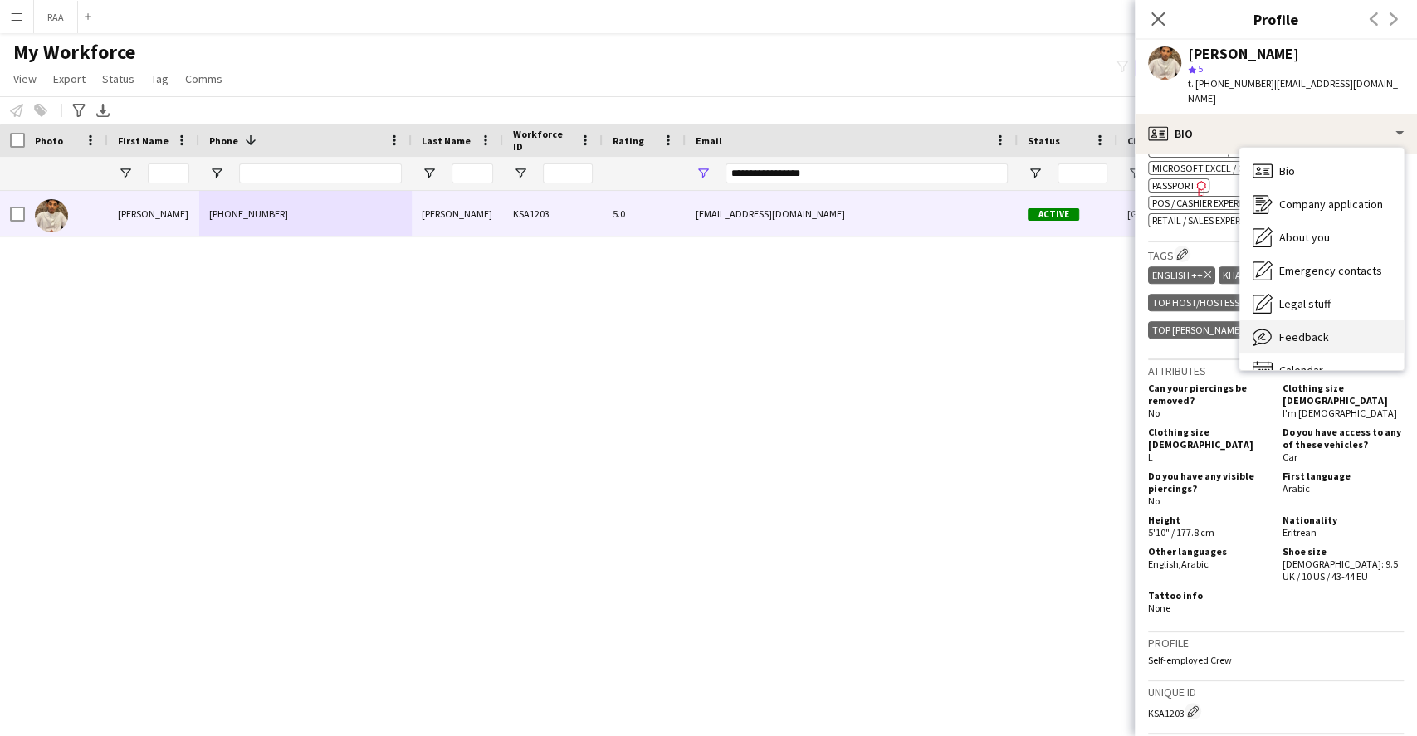
click at [1342, 320] on div "Feedback Feedback" at bounding box center [1321, 336] width 164 height 33
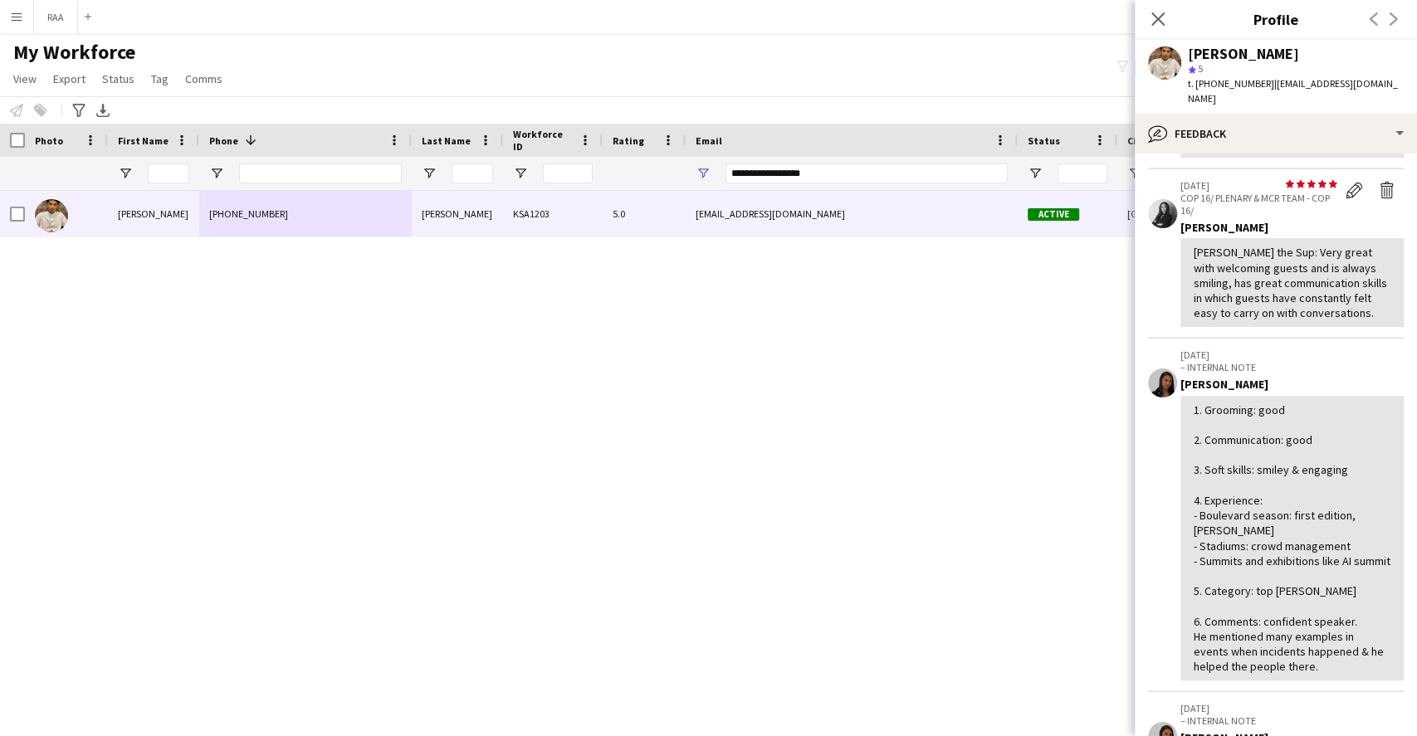
scroll to position [553, 0]
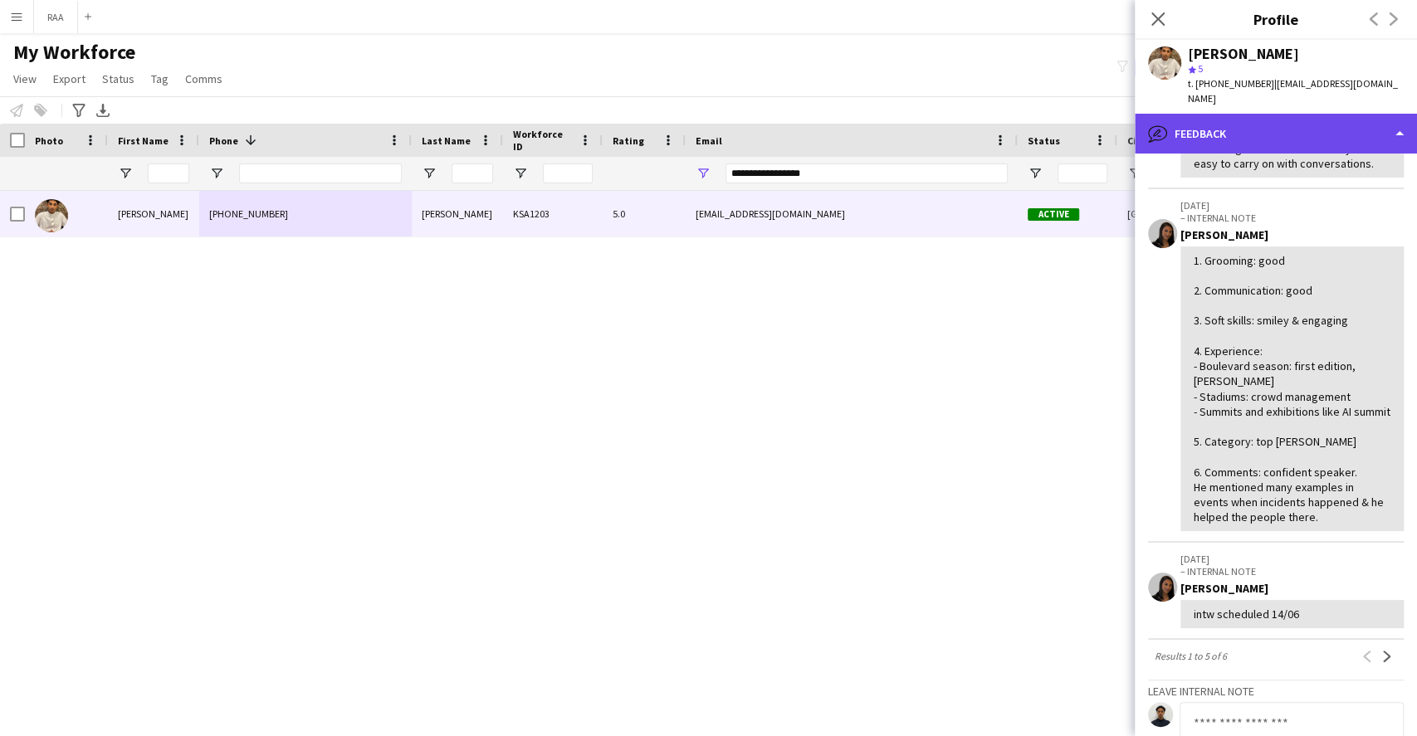
click at [1295, 114] on div "bubble-pencil Feedback" at bounding box center [1276, 134] width 282 height 40
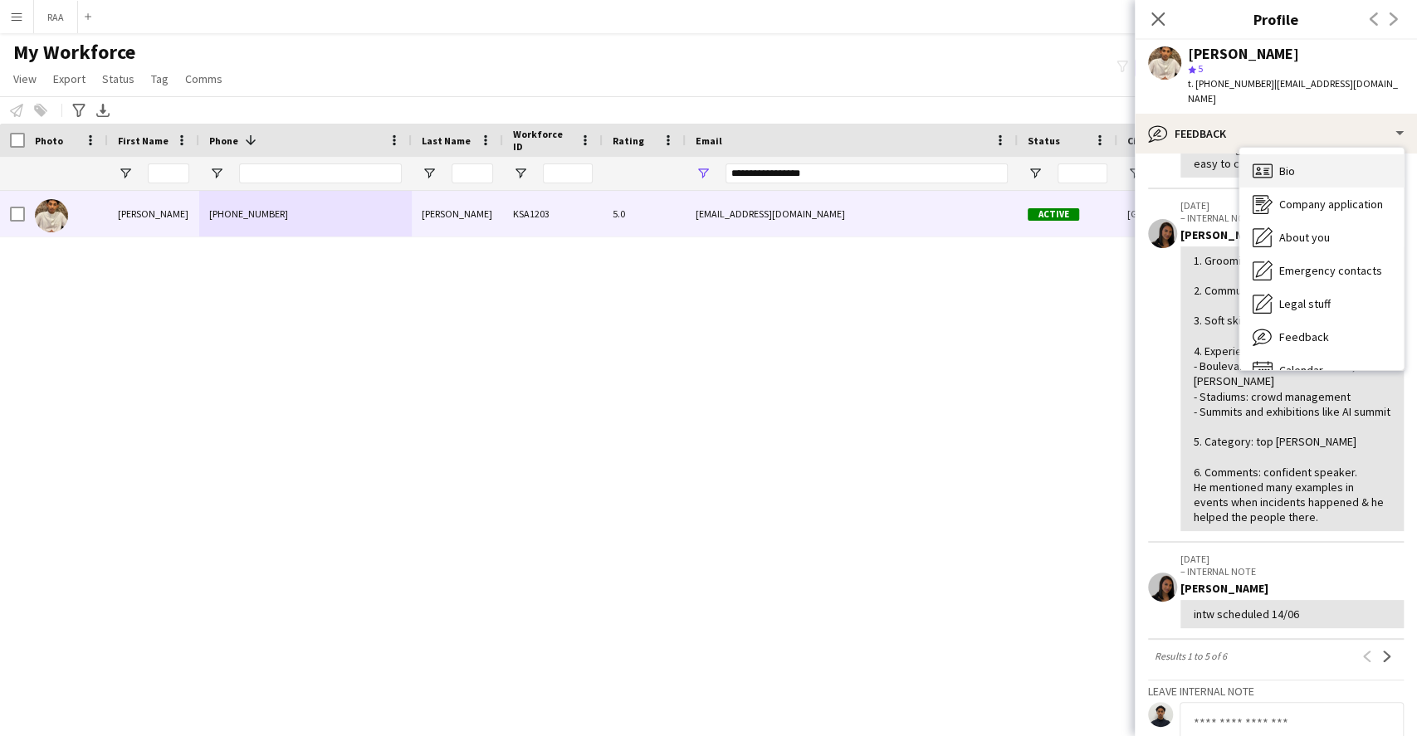
click at [1319, 154] on div "Bio Bio" at bounding box center [1321, 170] width 164 height 33
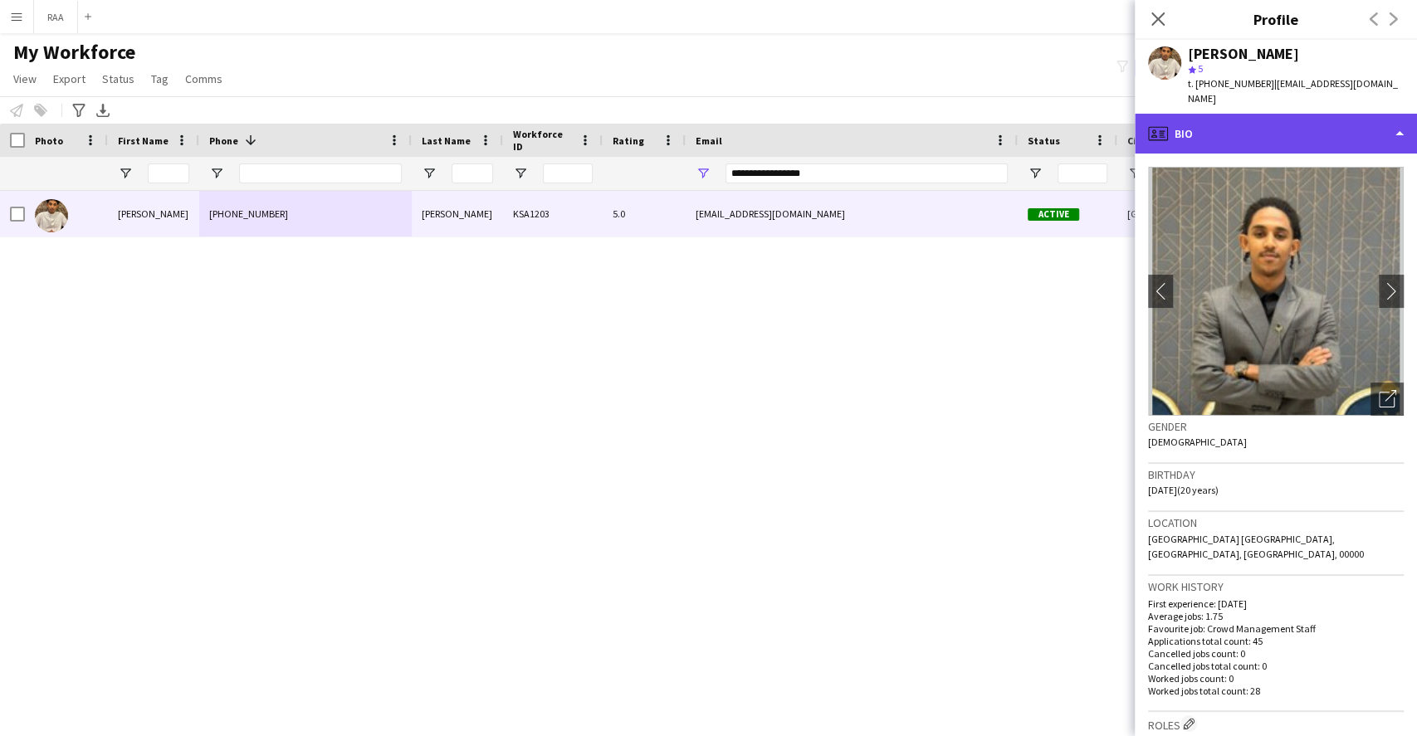
click at [1265, 136] on div "profile Bio" at bounding box center [1276, 134] width 282 height 40
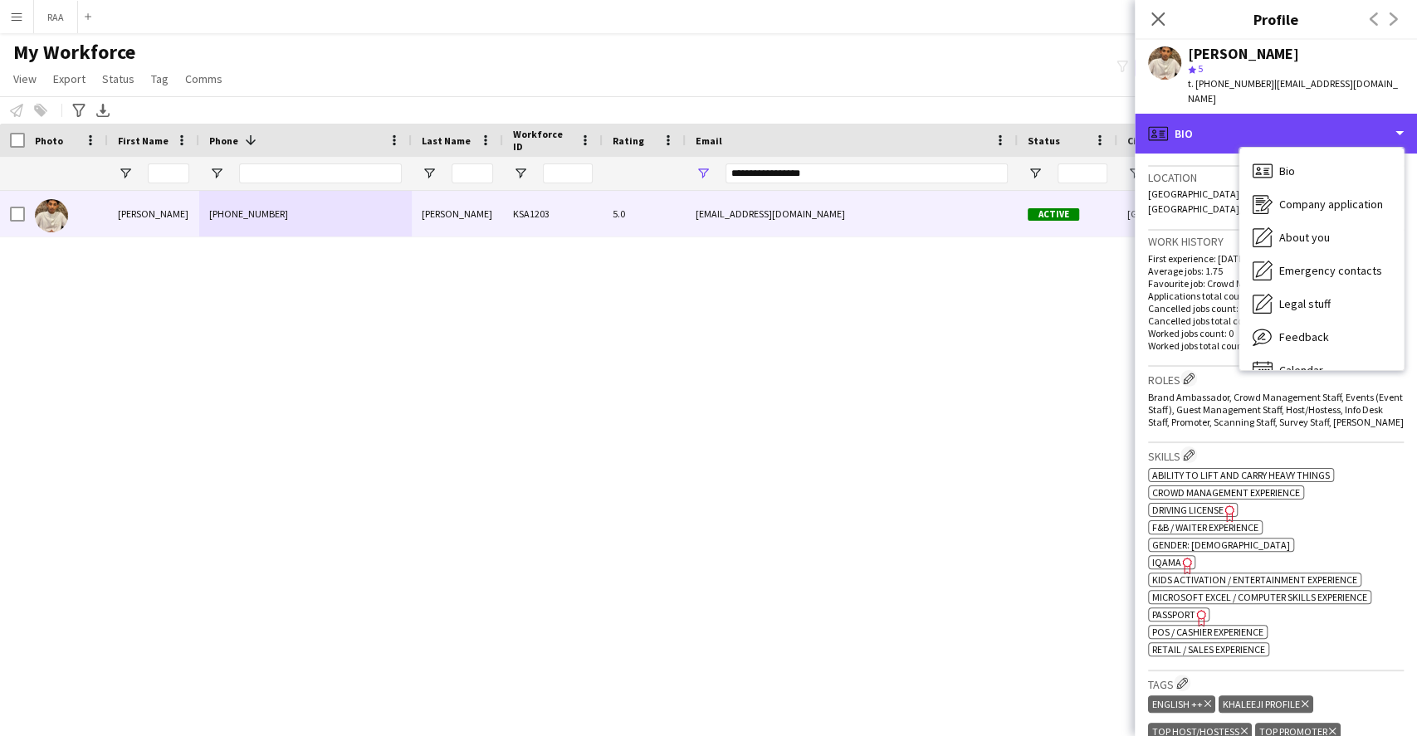
scroll to position [332, 0]
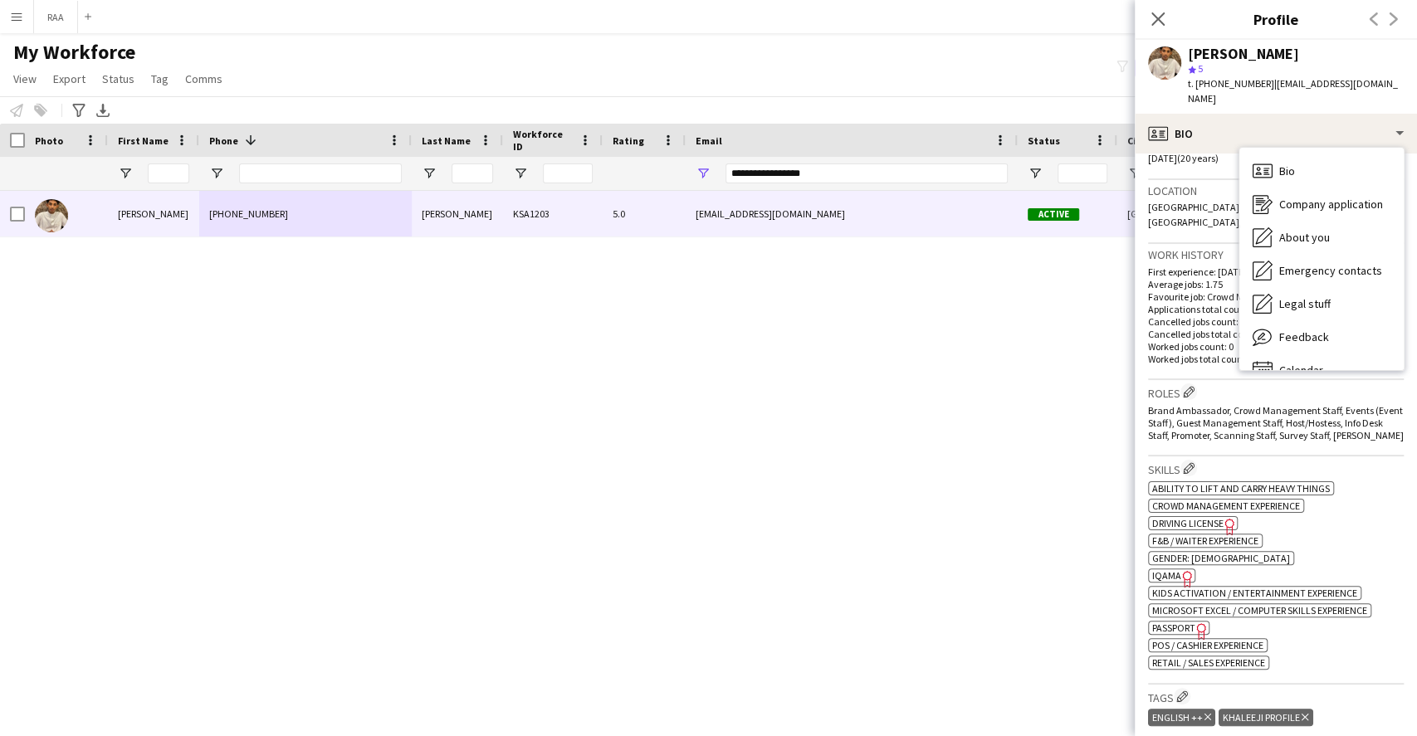
click at [1184, 384] on h3 "Roles Edit crew company roles" at bounding box center [1276, 392] width 256 height 17
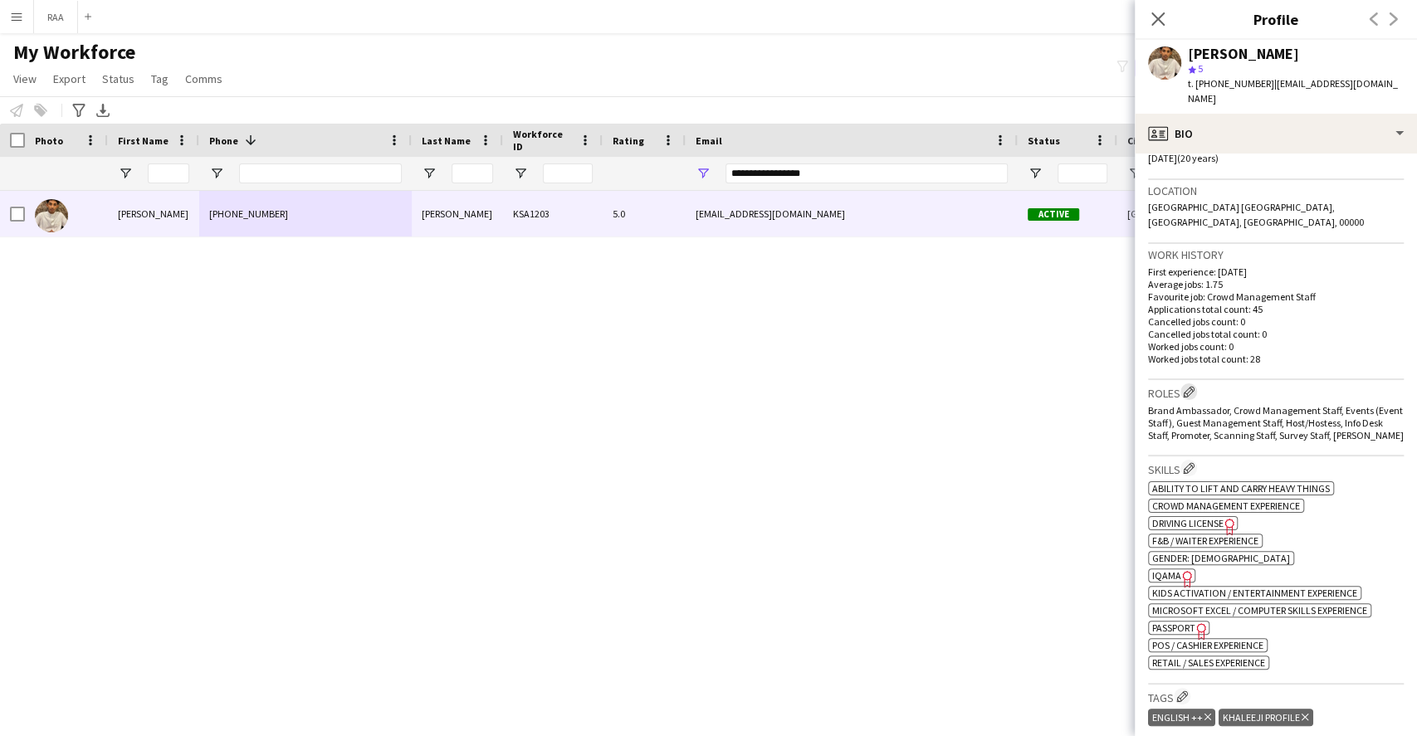
click at [1190, 386] on app-icon "Edit crew company roles" at bounding box center [1189, 392] width 12 height 12
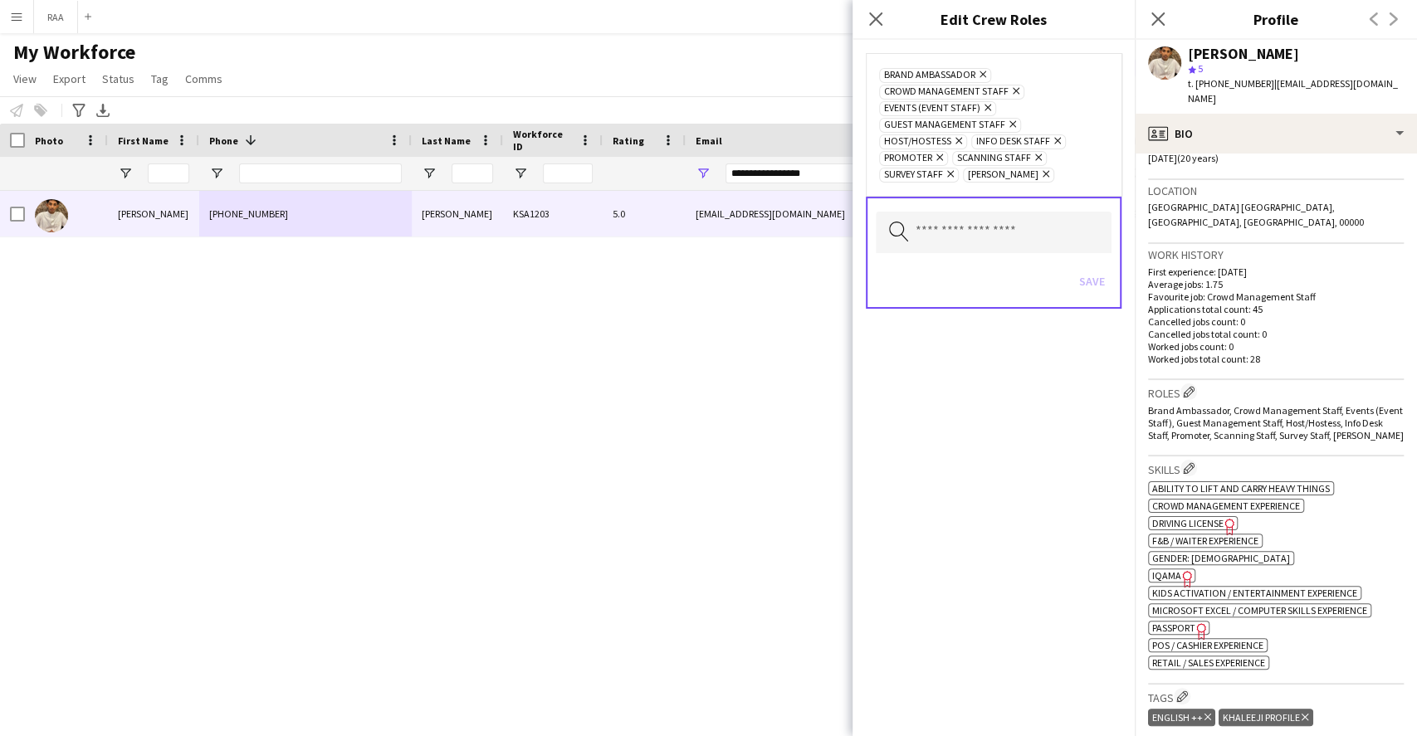
click at [1036, 254] on div "Search by role type Save" at bounding box center [994, 253] width 256 height 112
click at [1031, 245] on input "text" at bounding box center [994, 233] width 236 height 42
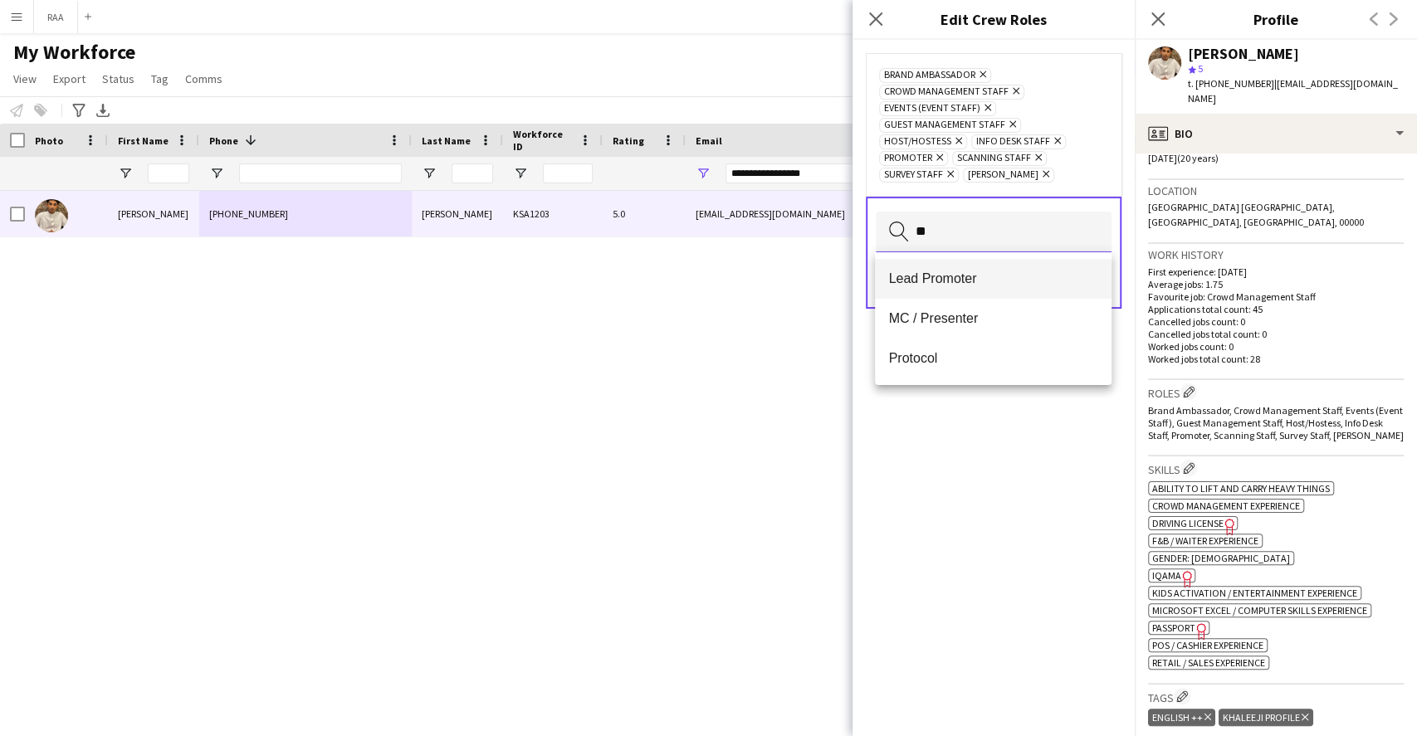
type input "*"
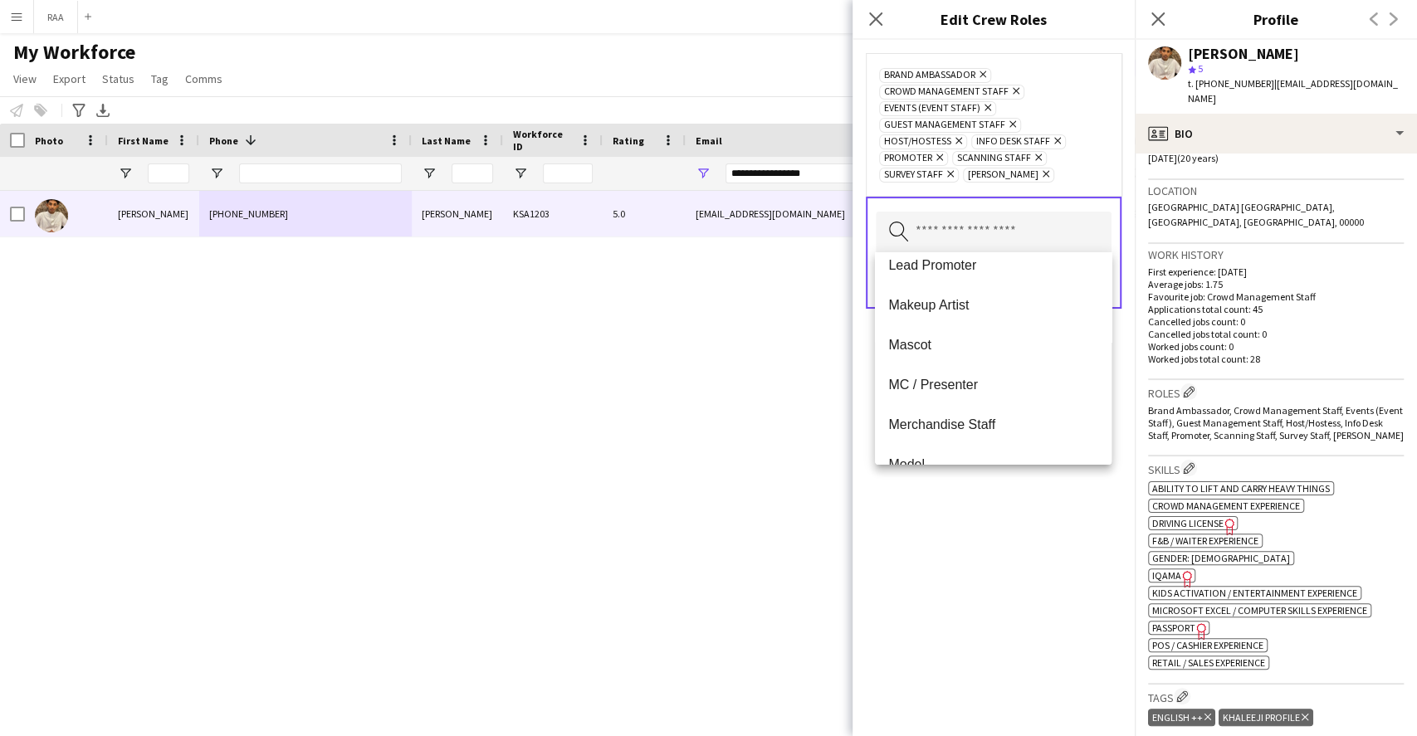
click at [989, 428] on span "Merchandise Staff" at bounding box center [992, 425] width 209 height 16
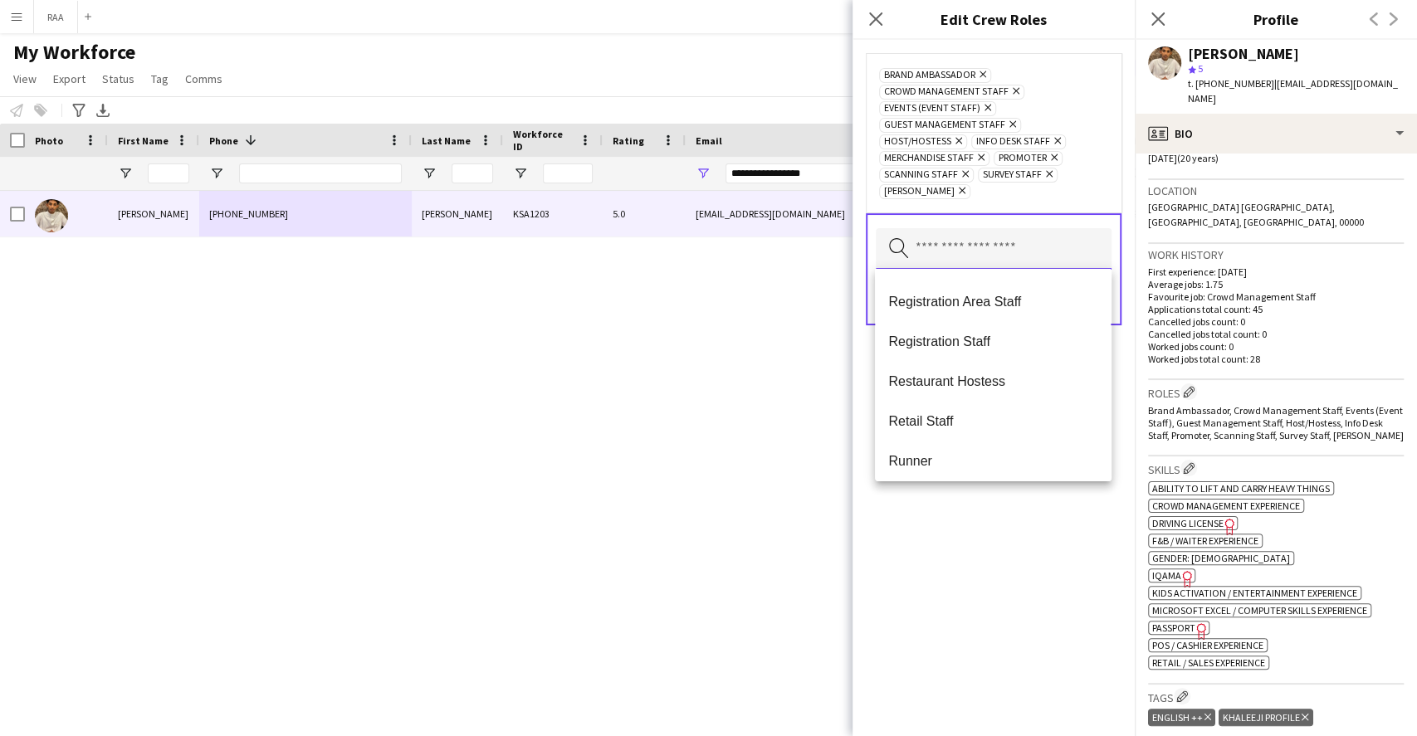
scroll to position [553, 0]
click at [991, 302] on span "Registration Area Staff" at bounding box center [992, 300] width 209 height 16
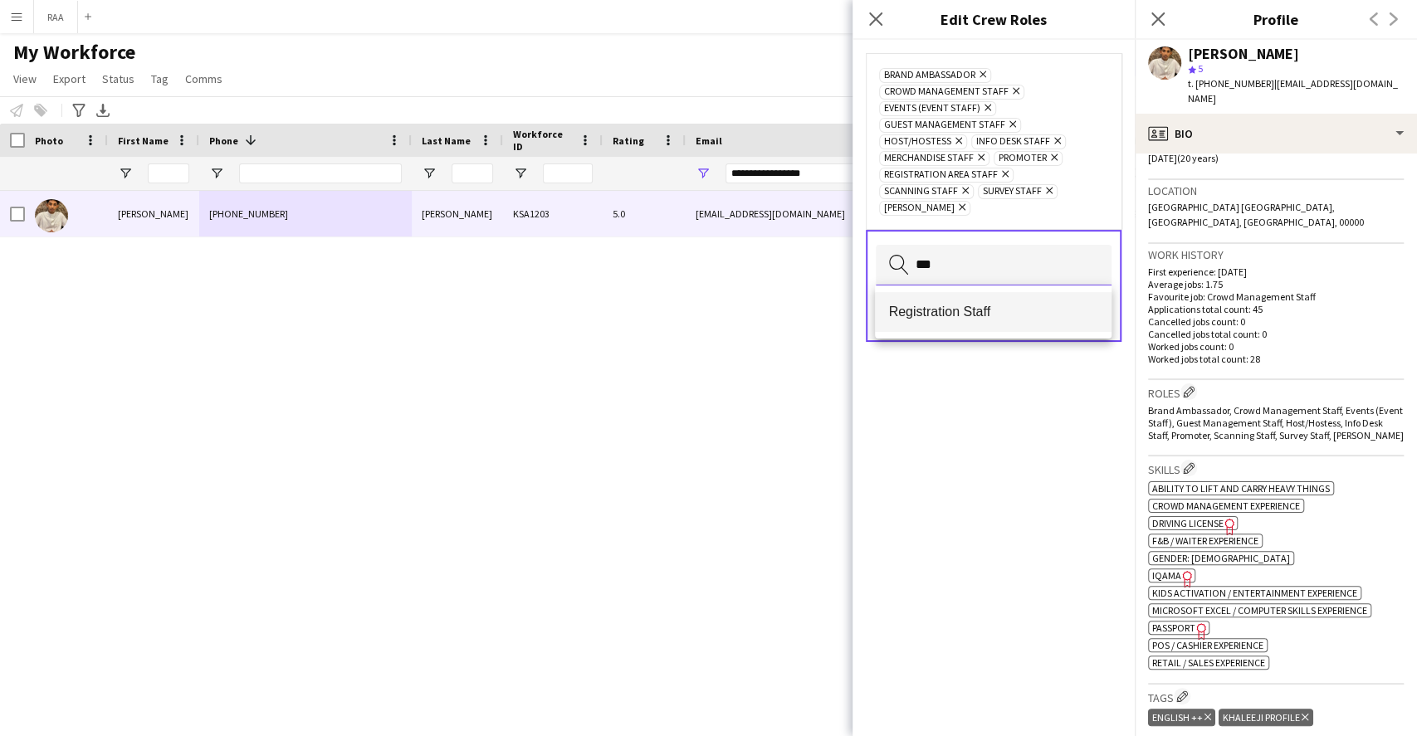
type input "***"
click at [984, 319] on span "Registration Staff" at bounding box center [992, 312] width 209 height 16
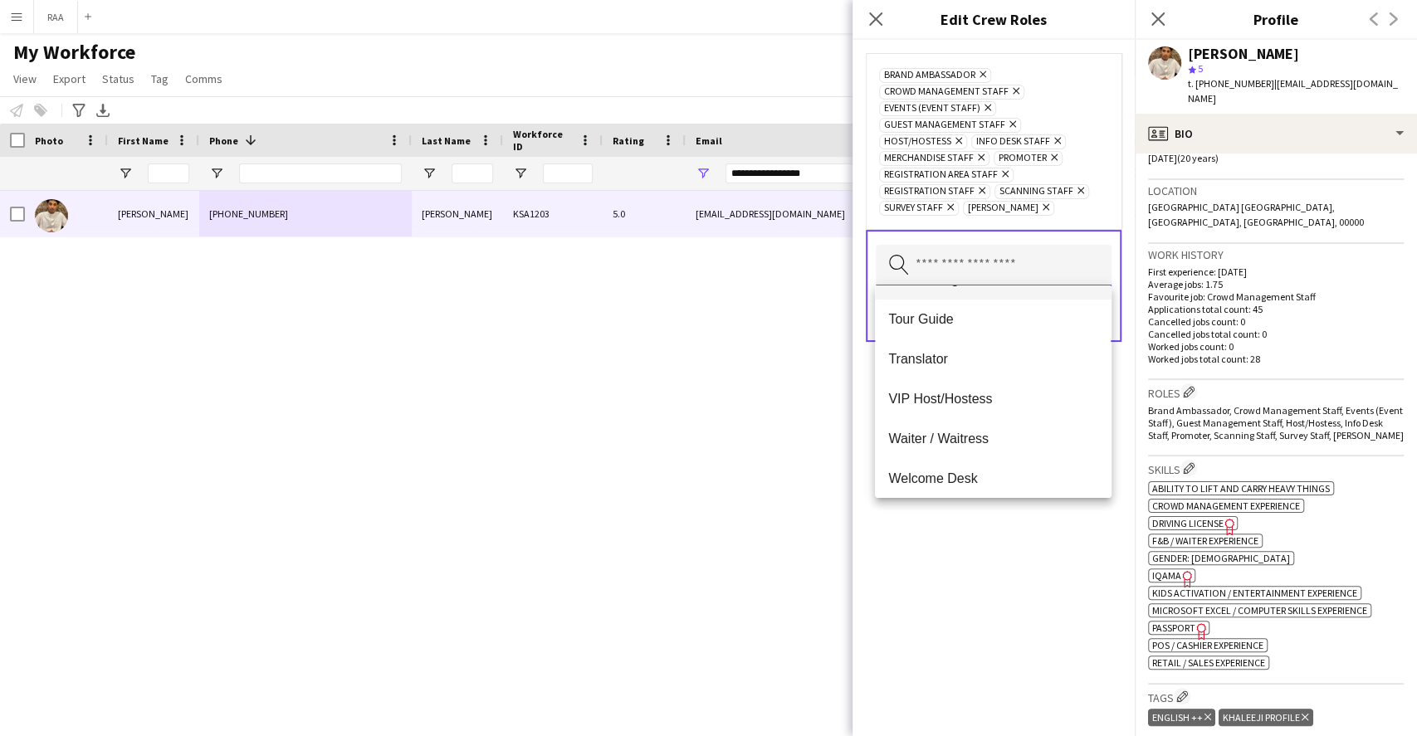
scroll to position [956, 0]
click at [1009, 541] on div "Brand Ambassador Remove Crowd Management Staff Remove Events (Event Staff) Remo…" at bounding box center [994, 388] width 282 height 696
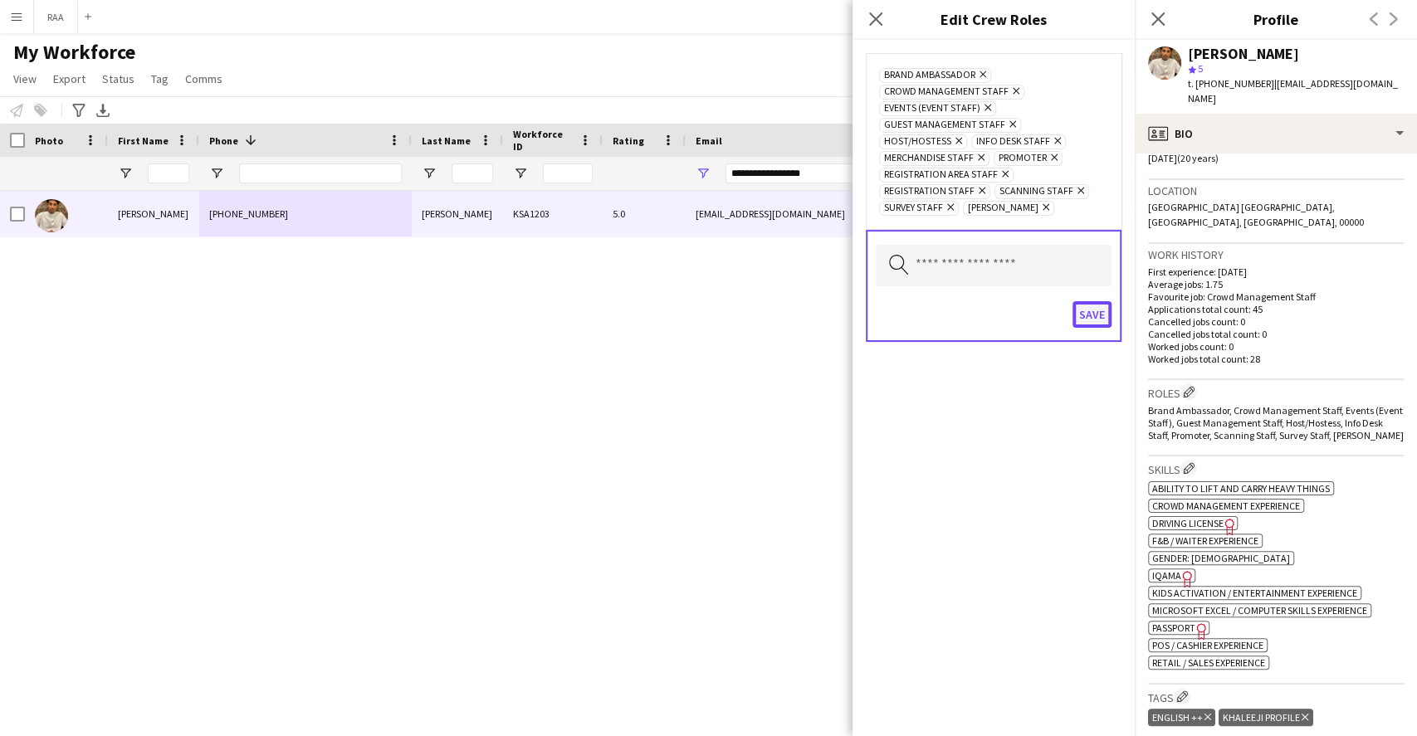
click at [1106, 320] on button "Save" at bounding box center [1091, 314] width 39 height 27
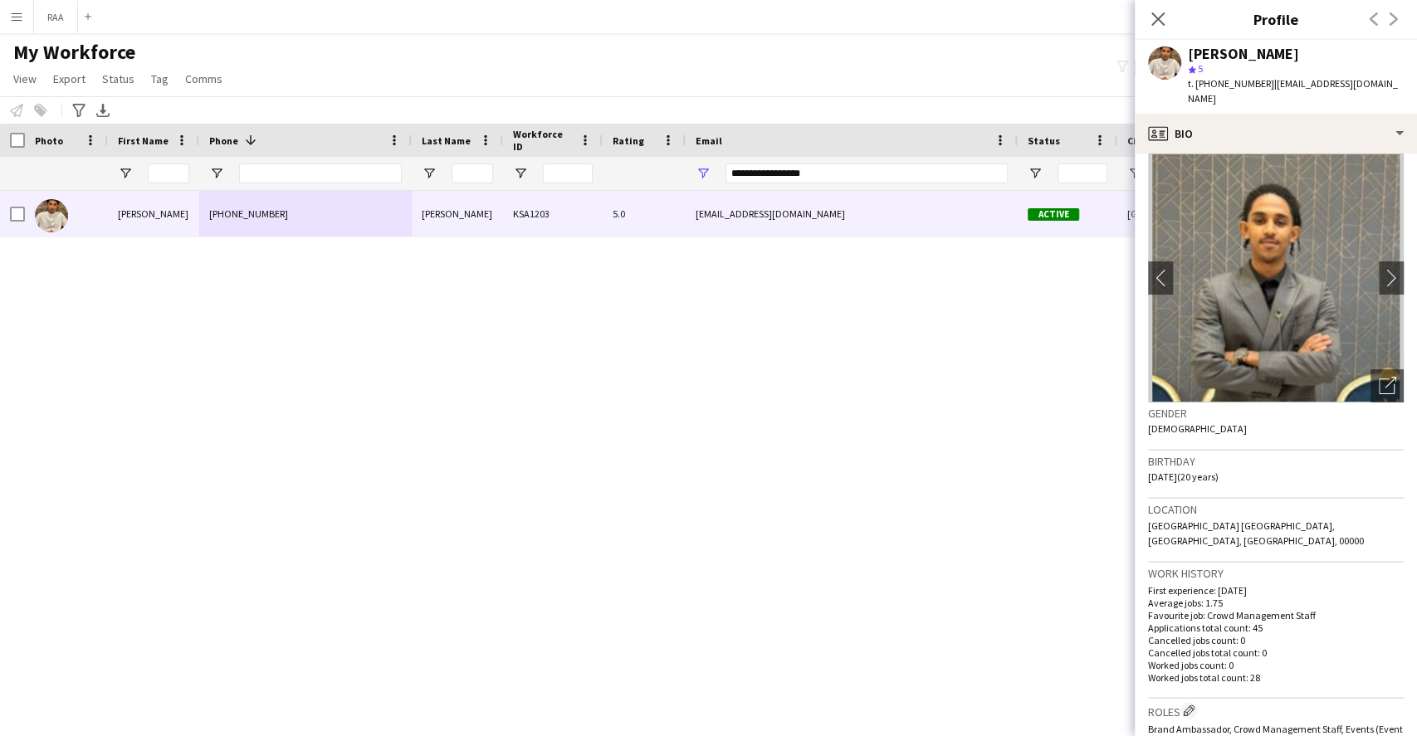
scroll to position [0, 0]
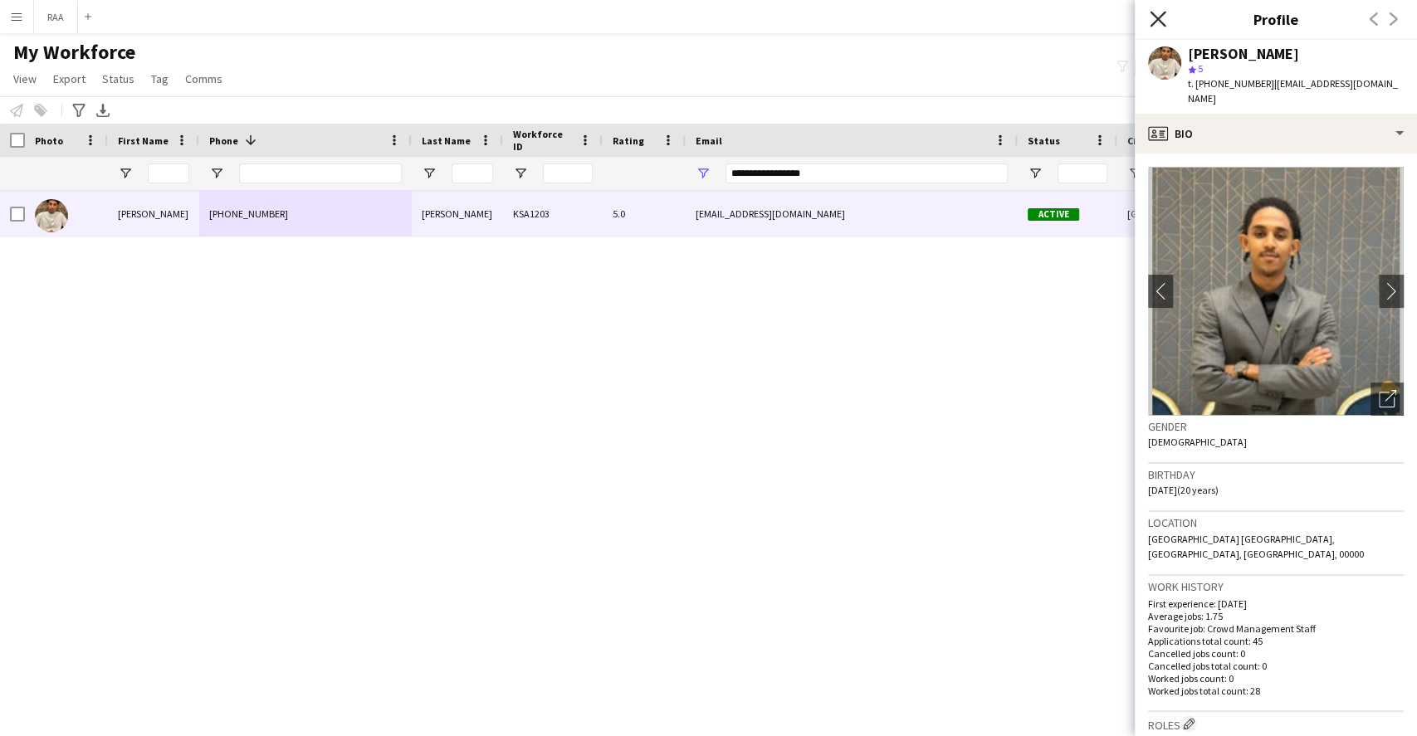
click at [1165, 18] on icon "Close pop-in" at bounding box center [1158, 19] width 16 height 16
